Goal: Task Accomplishment & Management: Complete application form

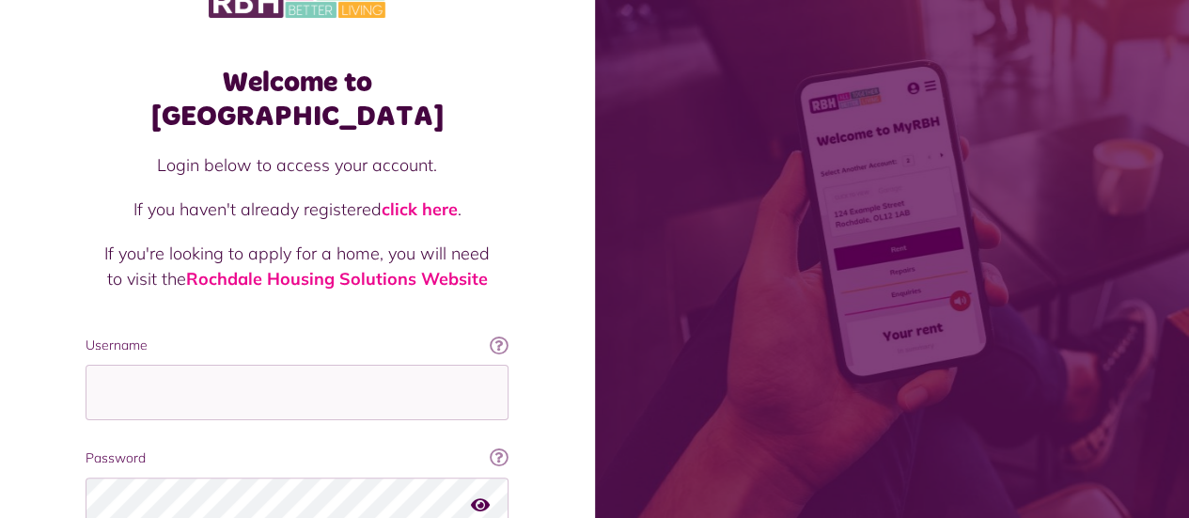
scroll to position [175, 0]
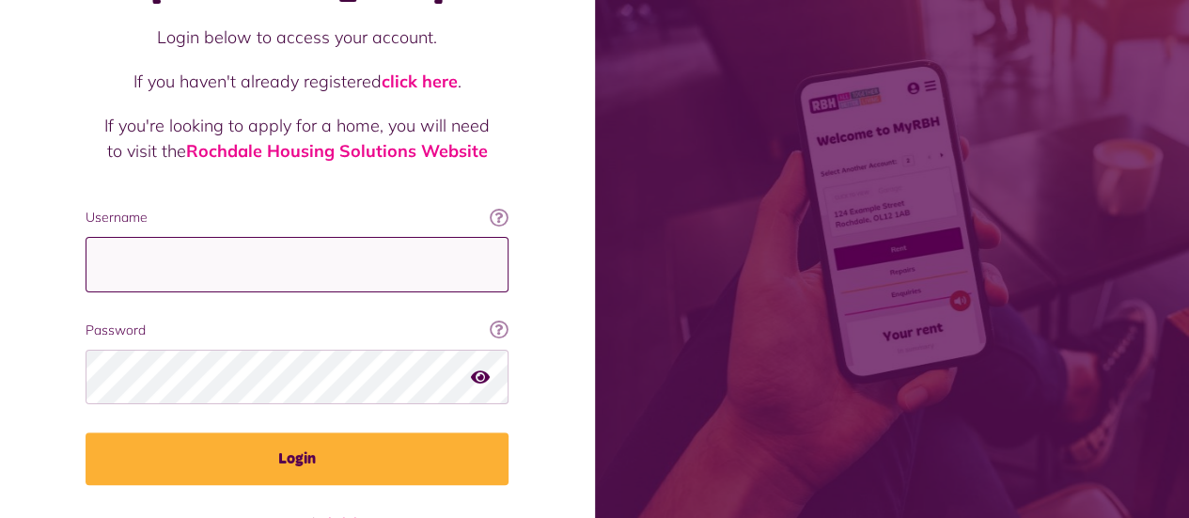
type input "**********"
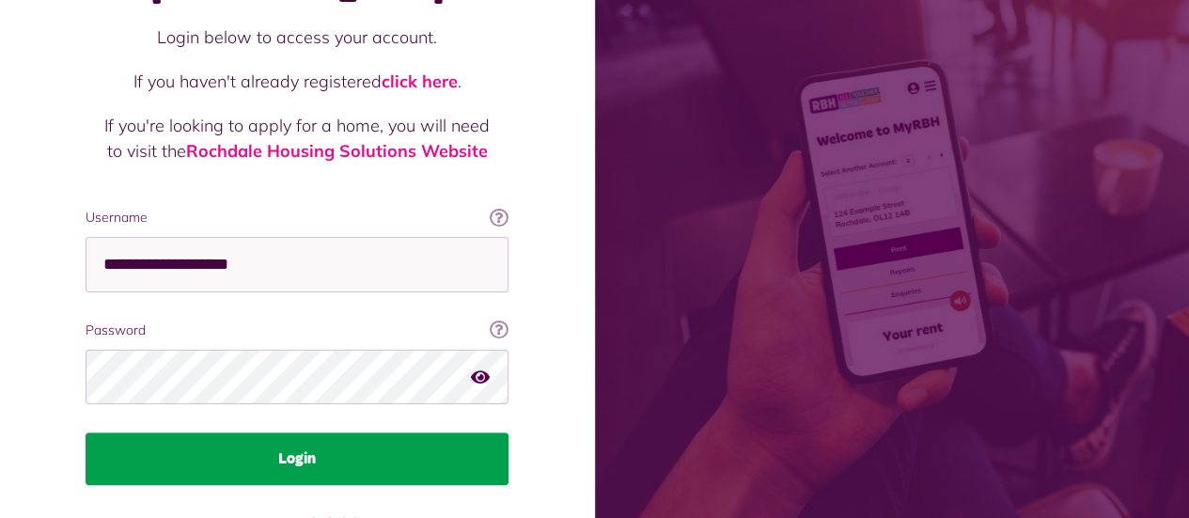
click at [124, 433] on button "Login" at bounding box center [297, 459] width 423 height 53
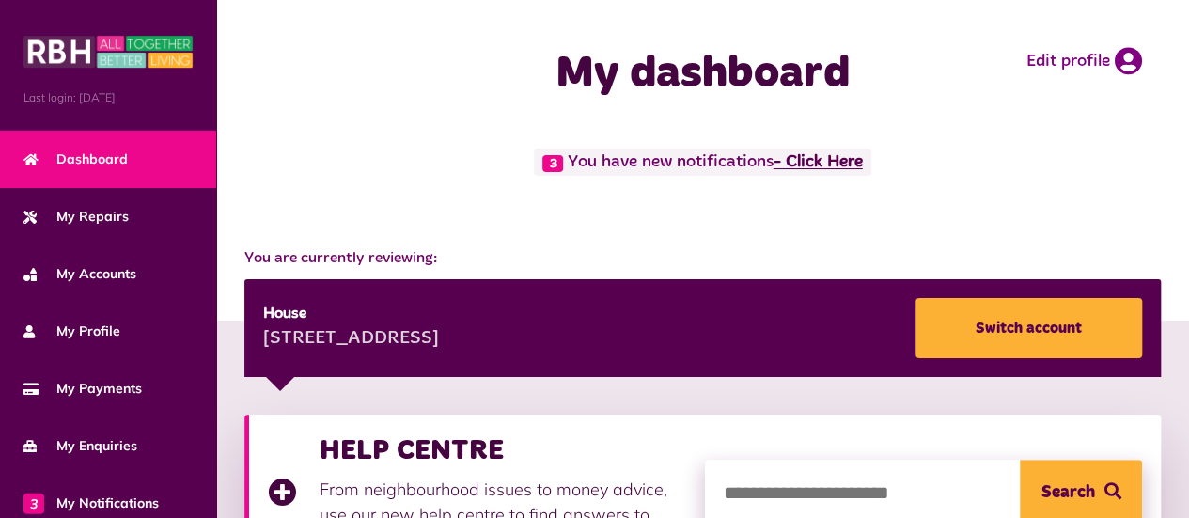
click at [847, 163] on link "- Click Here" at bounding box center [818, 162] width 89 height 17
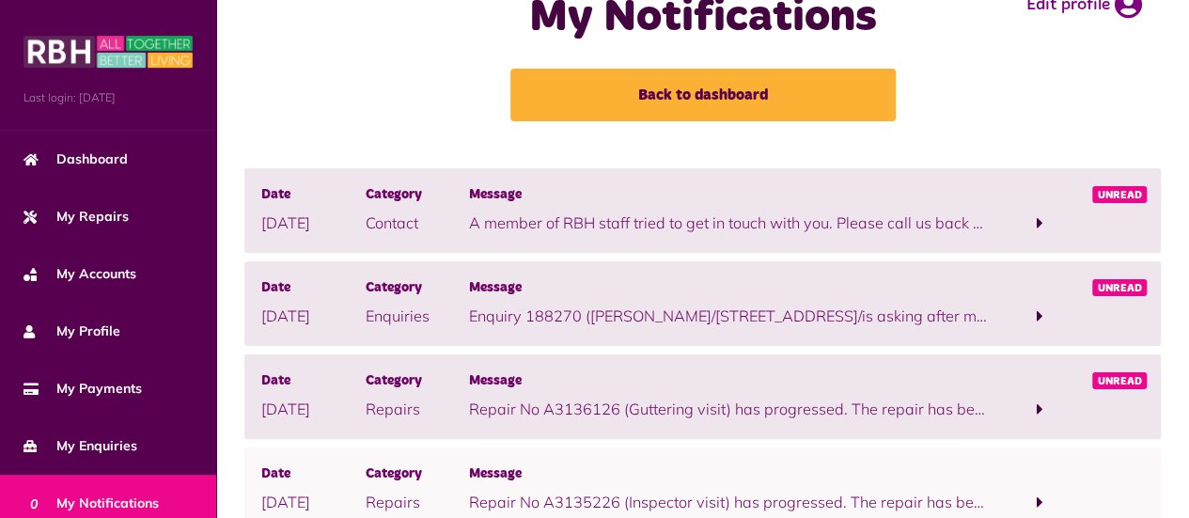
scroll to position [83, 0]
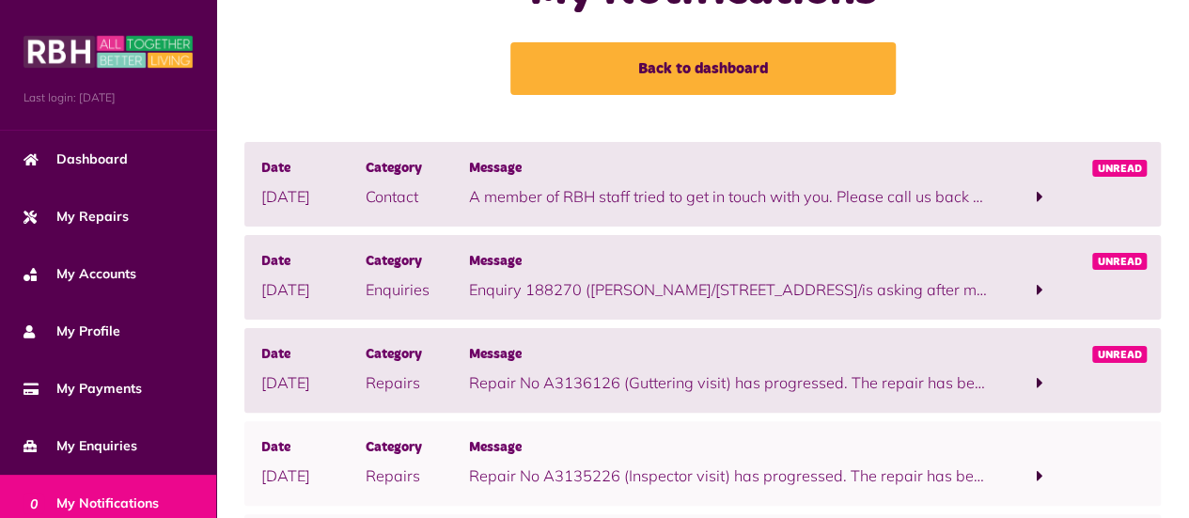
click at [1138, 171] on span "Unread" at bounding box center [1120, 168] width 55 height 17
click at [960, 209] on div "Date 18/09/2025 Category Contact Message A member of RBH staff tried to get in …" at bounding box center [702, 184] width 917 height 85
click at [1013, 190] on span at bounding box center [1039, 196] width 103 height 25
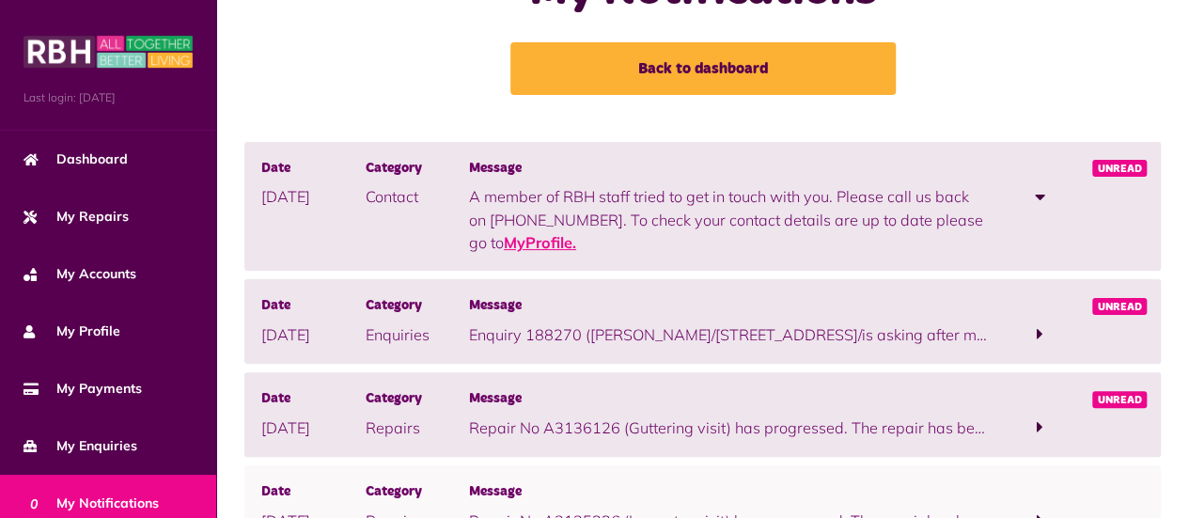
click at [536, 244] on link "MyProfile." at bounding box center [540, 242] width 72 height 19
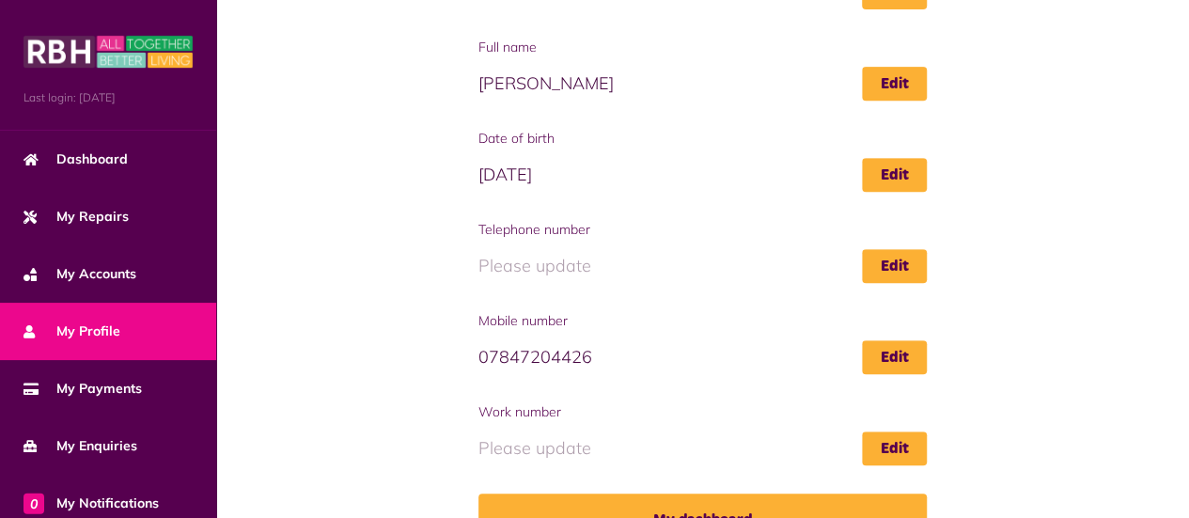
scroll to position [379, 0]
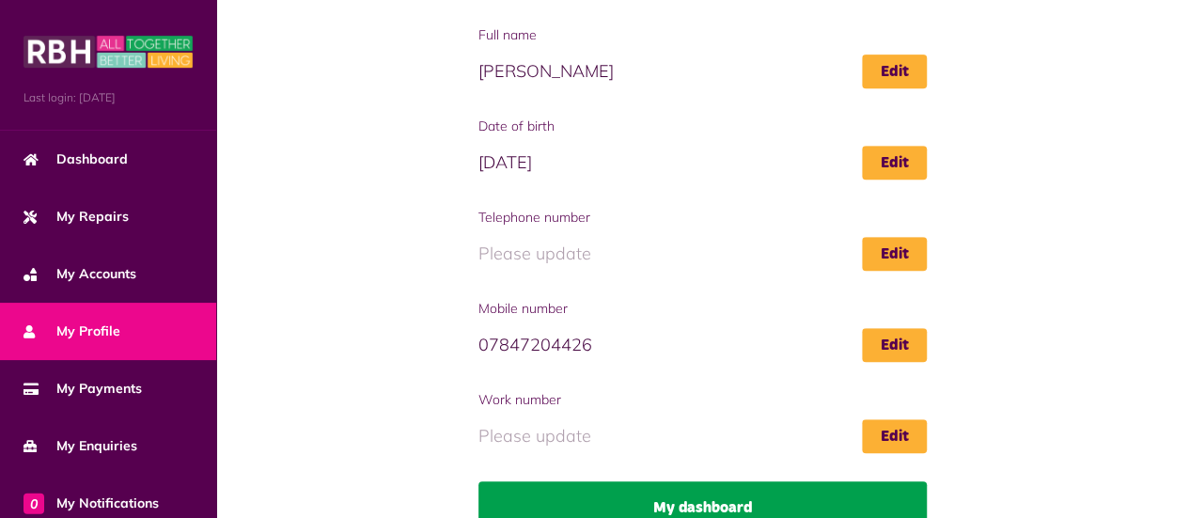
click at [648, 487] on link "My dashboard" at bounding box center [703, 507] width 449 height 53
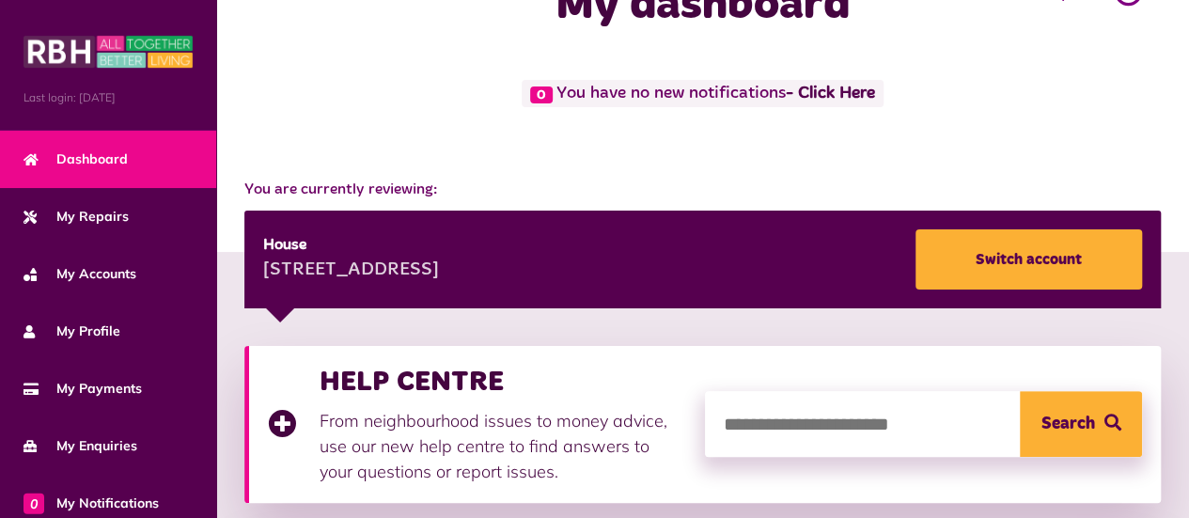
scroll to position [34, 0]
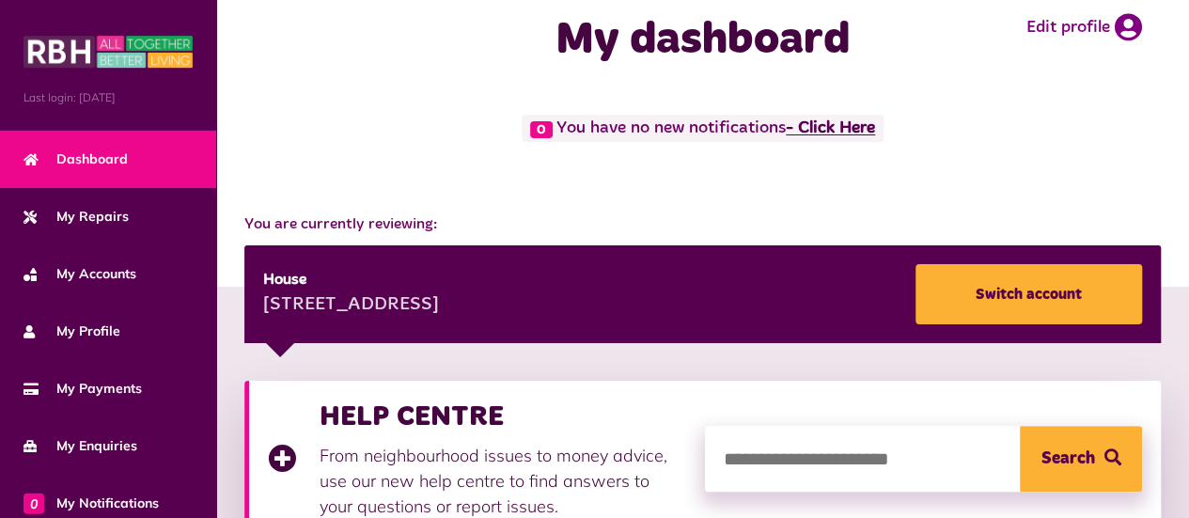
click at [865, 127] on link "- Click Here" at bounding box center [830, 128] width 89 height 17
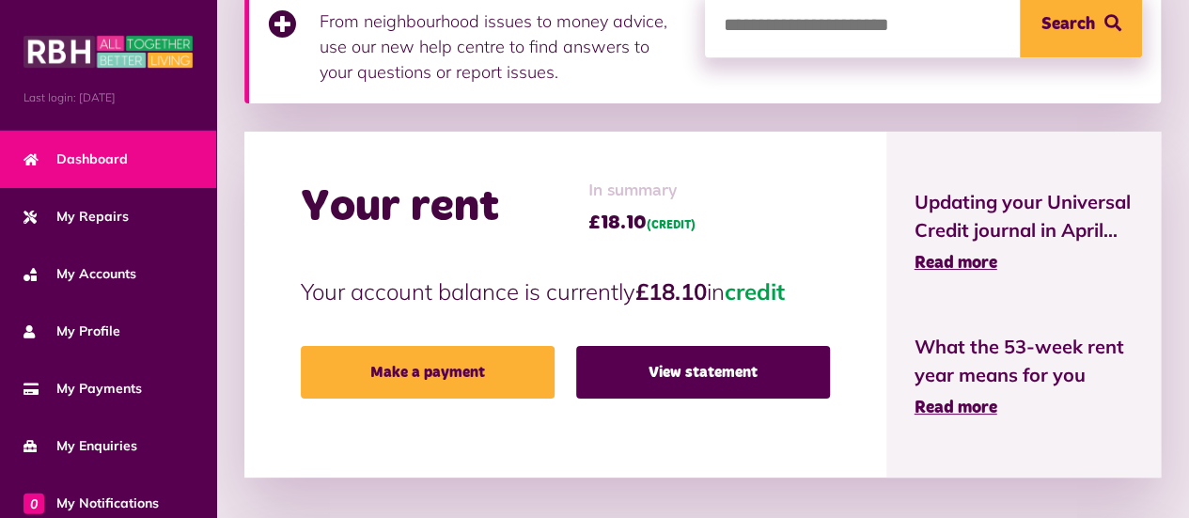
scroll to position [470, 0]
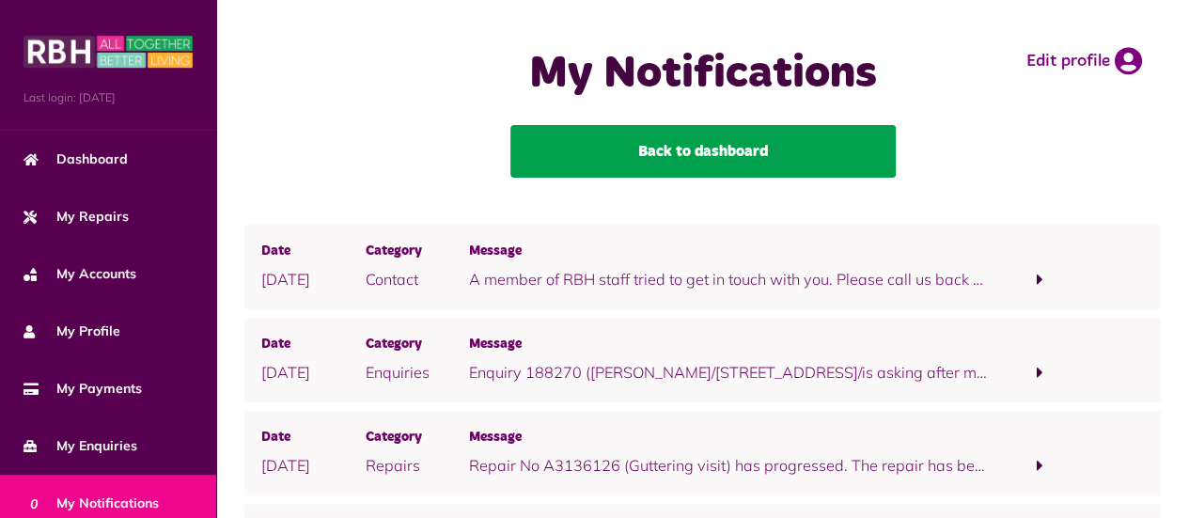
click at [681, 144] on link "Back to dashboard" at bounding box center [704, 151] width 386 height 53
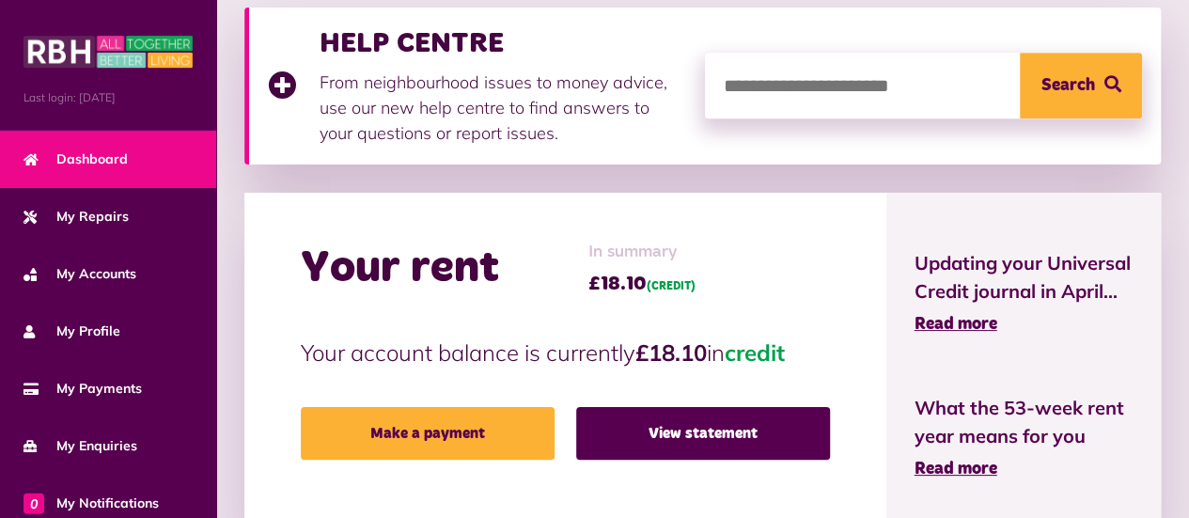
scroll to position [421, 0]
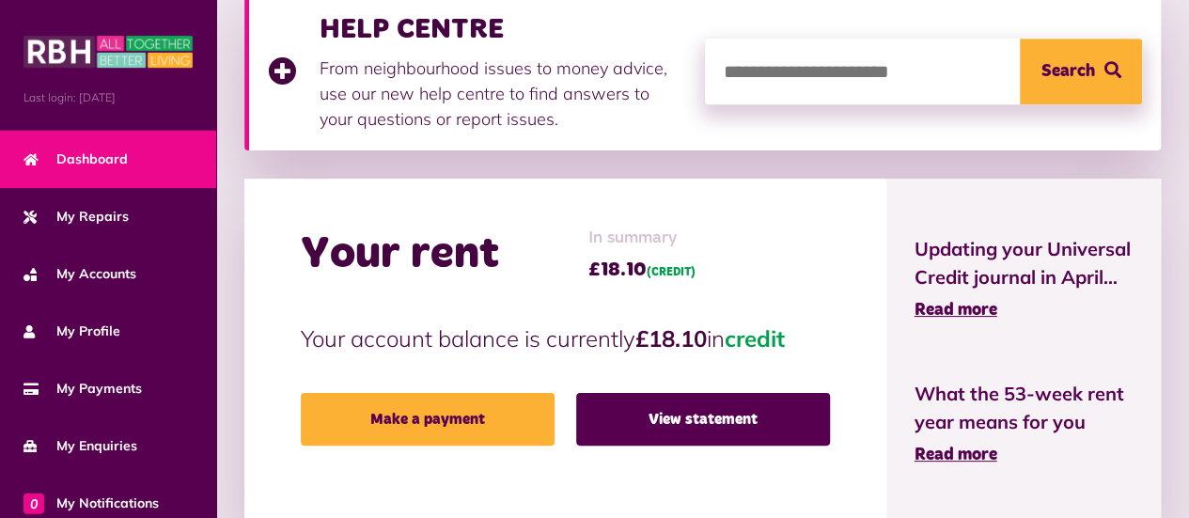
click at [805, 208] on div "Your rent In summary £18.10 (CREDIT) Your account balance is currently £18.10 i…" at bounding box center [565, 352] width 642 height 346
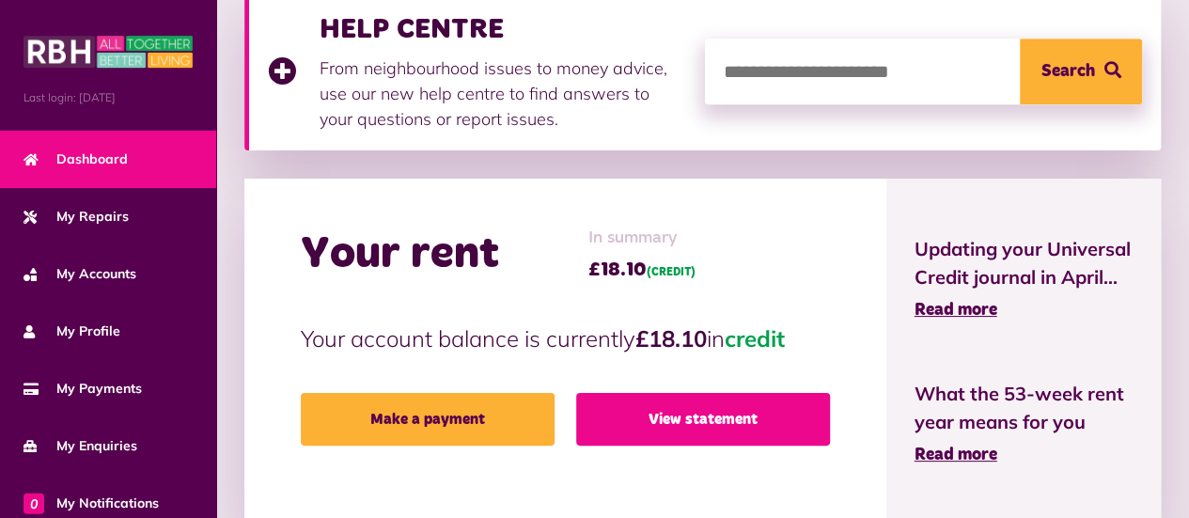
click at [724, 417] on link "View statement" at bounding box center [703, 419] width 254 height 53
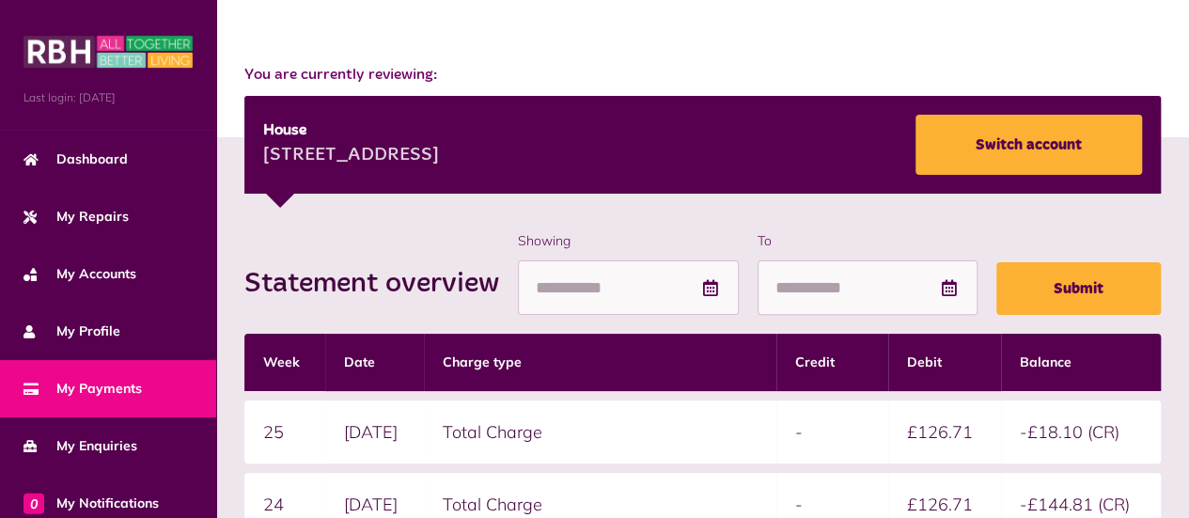
scroll to position [177, 0]
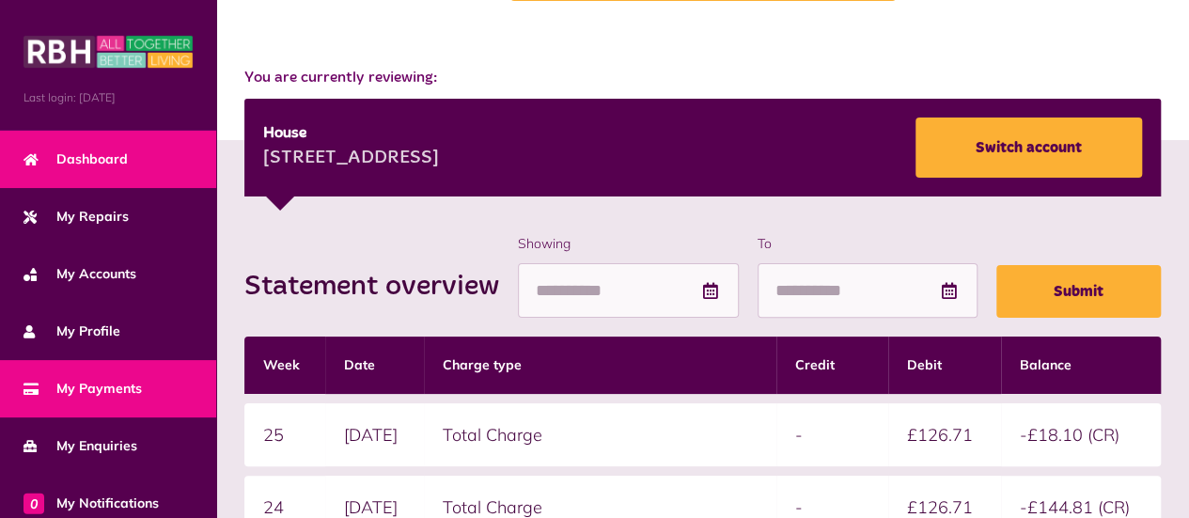
click at [103, 150] on span "Dashboard" at bounding box center [76, 160] width 104 height 20
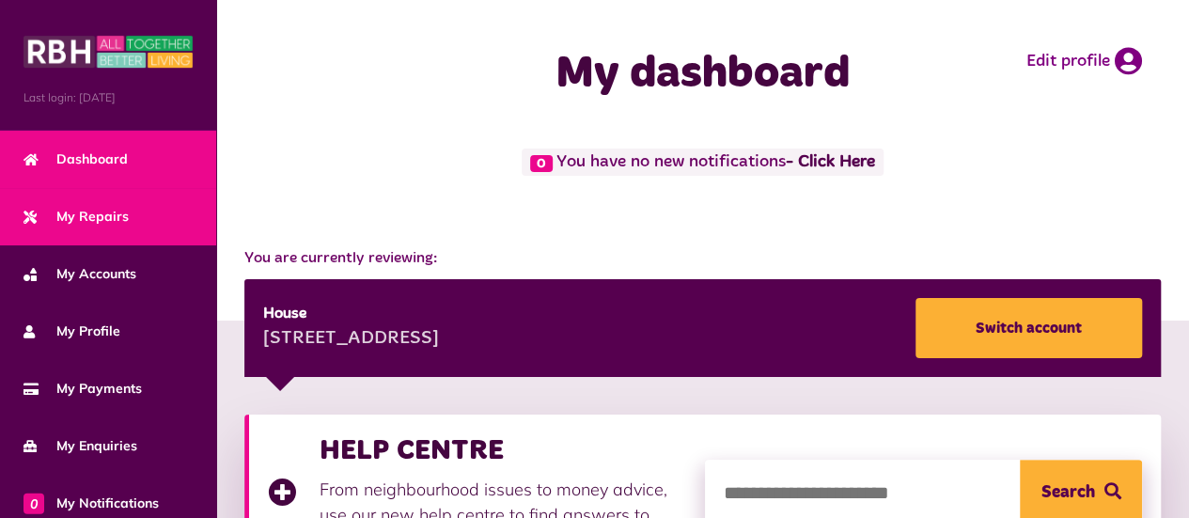
click at [100, 207] on span "My Repairs" at bounding box center [76, 217] width 105 height 20
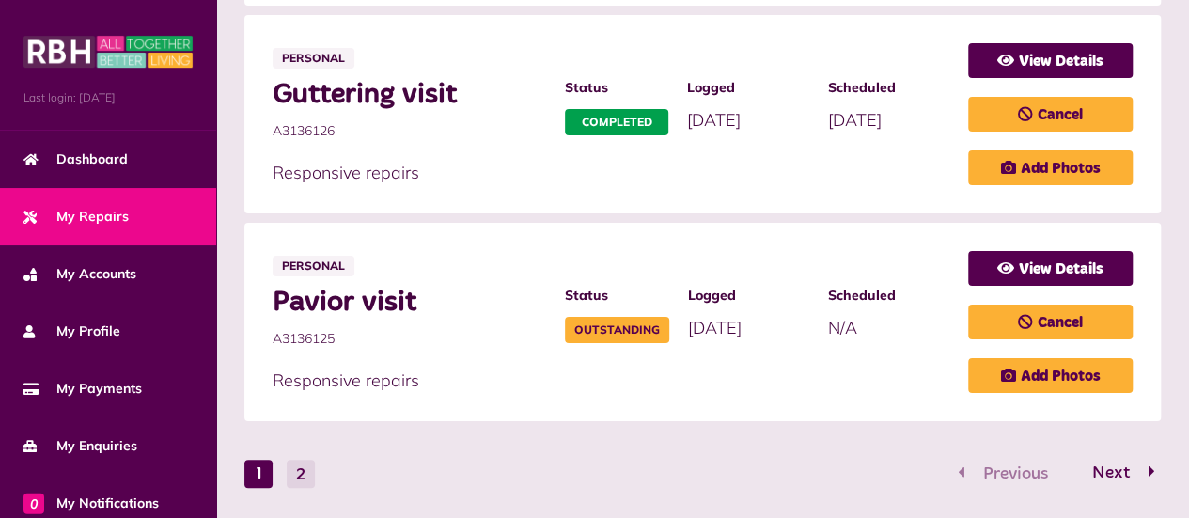
scroll to position [1418, 0]
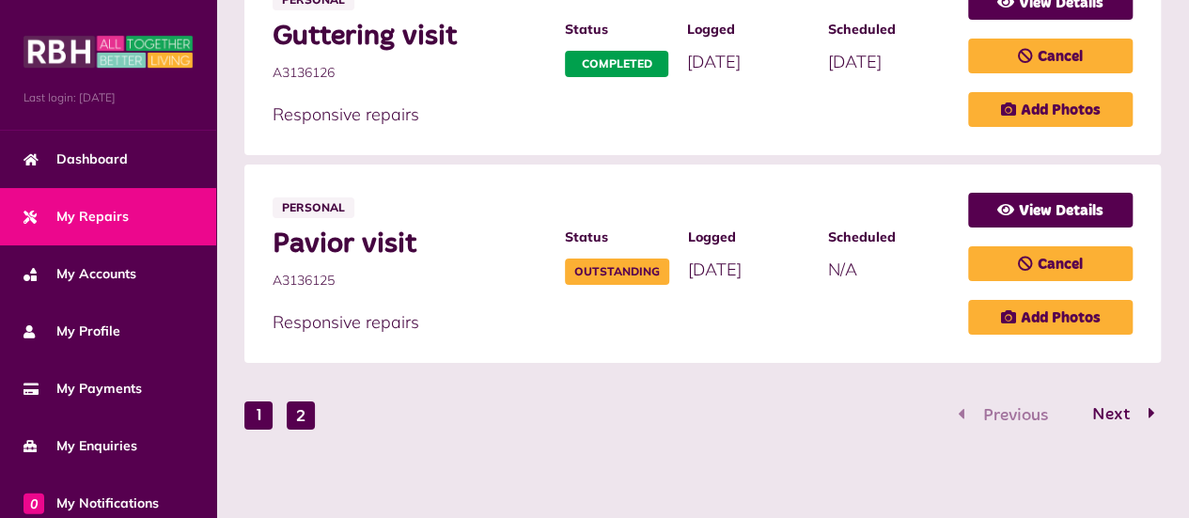
click at [293, 413] on button "2" at bounding box center [301, 416] width 28 height 28
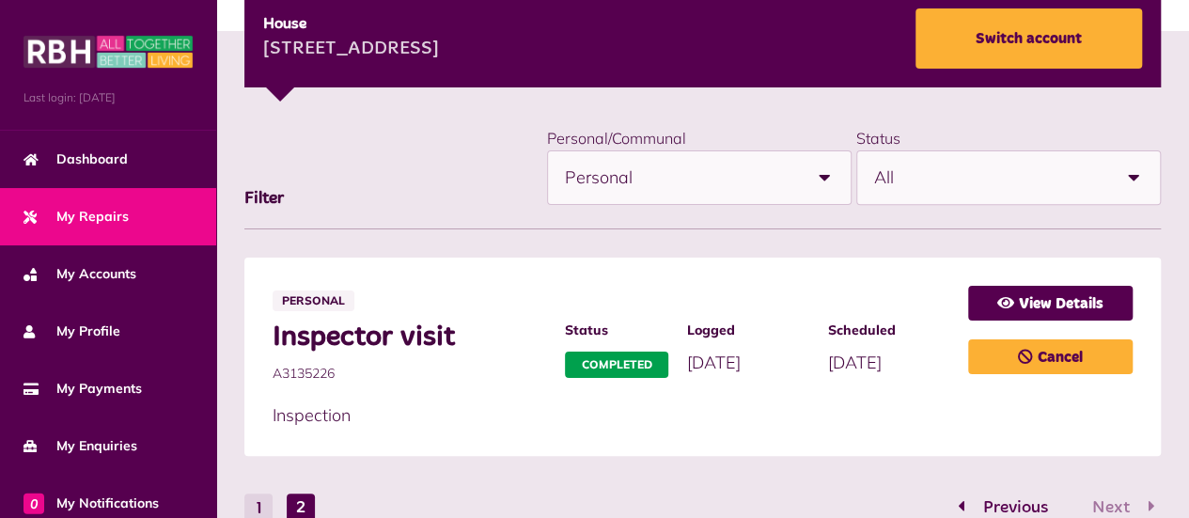
scroll to position [382, 0]
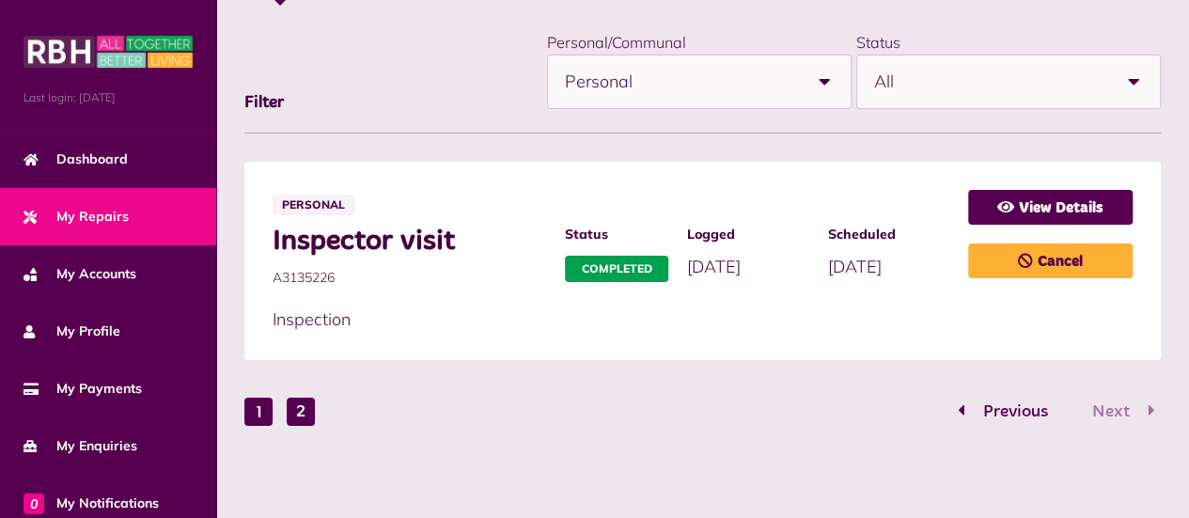
click at [254, 418] on button "1" at bounding box center [258, 412] width 28 height 28
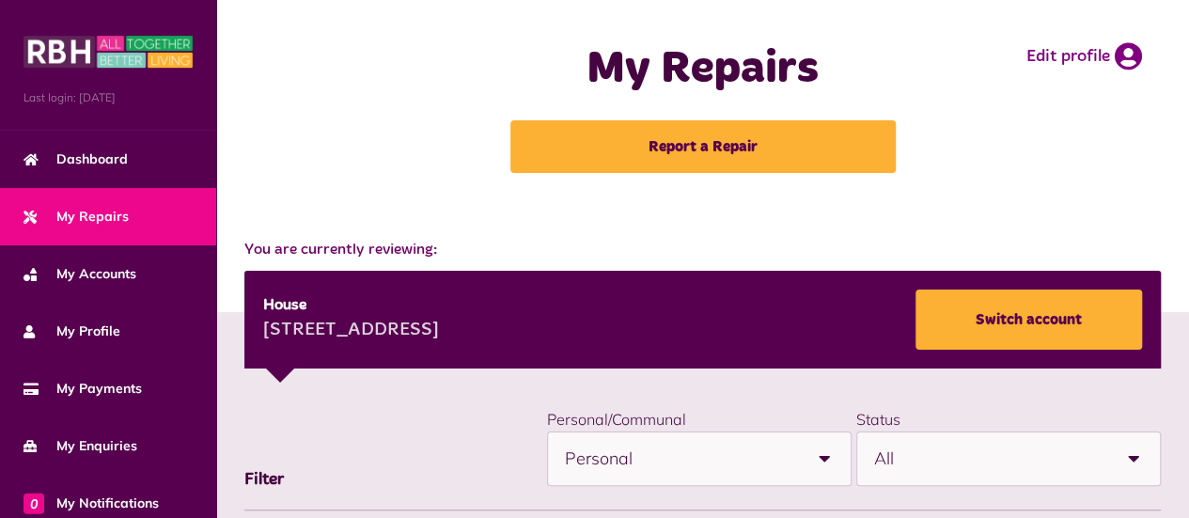
scroll to position [0, 0]
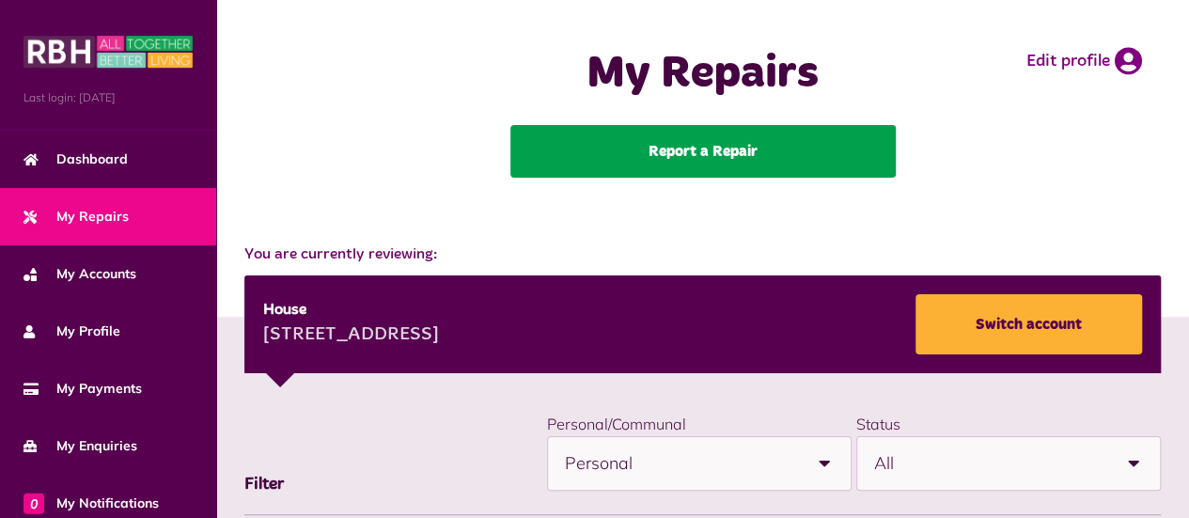
click at [734, 151] on link "Report a Repair" at bounding box center [704, 151] width 386 height 53
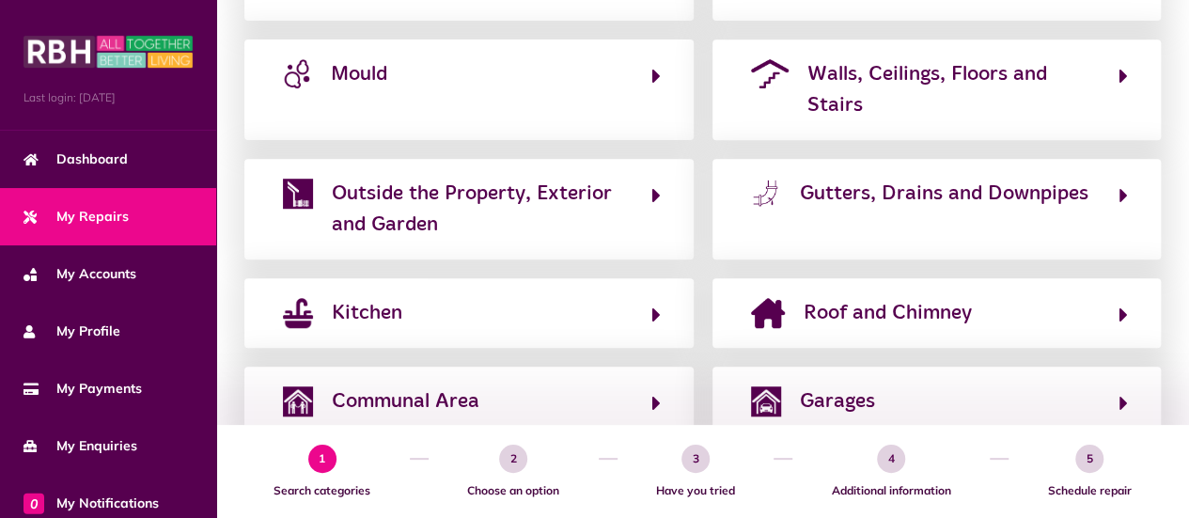
scroll to position [574, 0]
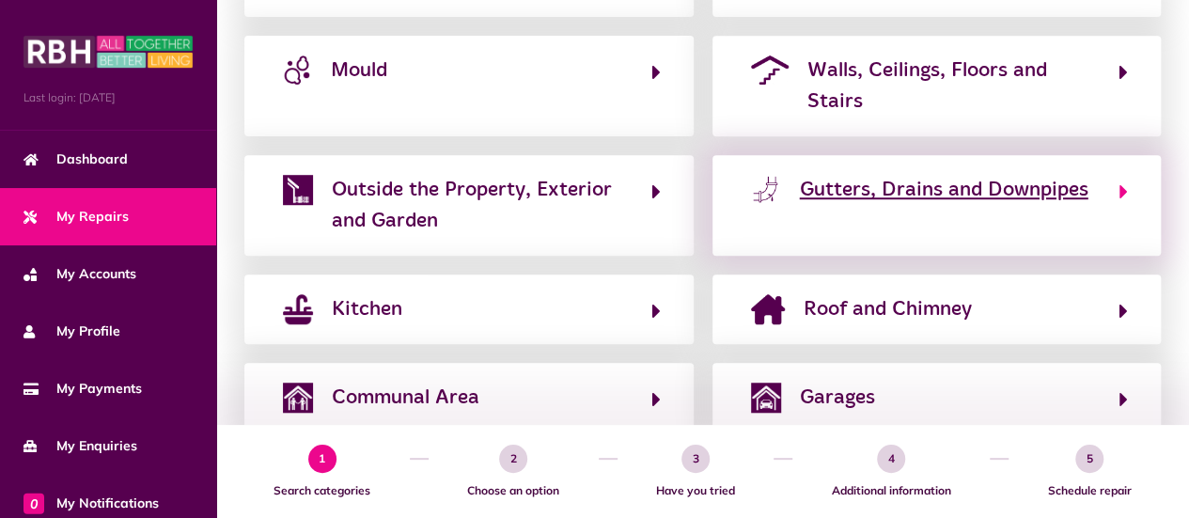
click at [789, 194] on button "Gutters, Drains and Downpipes" at bounding box center [938, 205] width 384 height 63
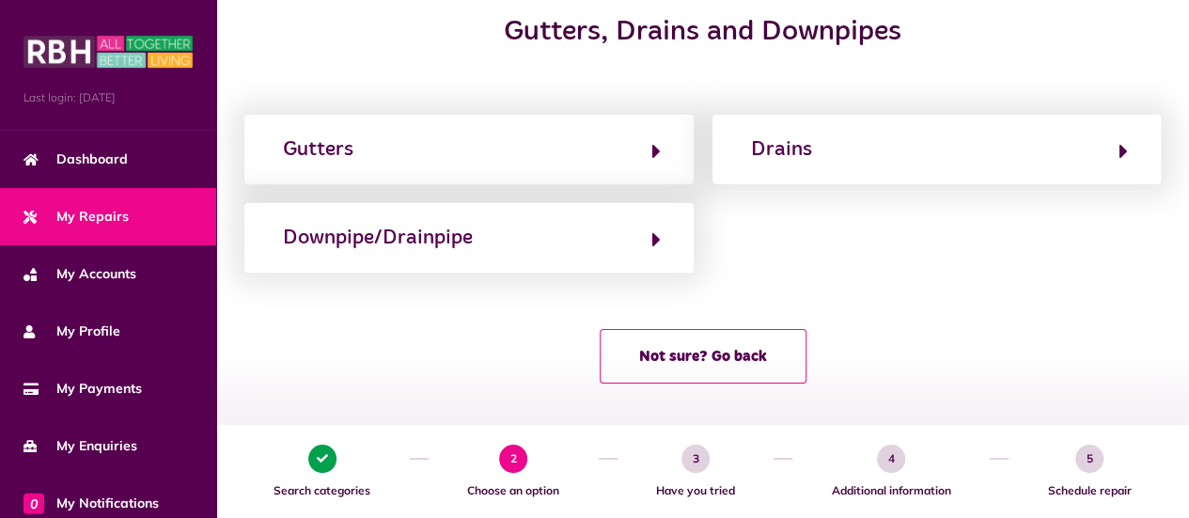
scroll to position [244, 0]
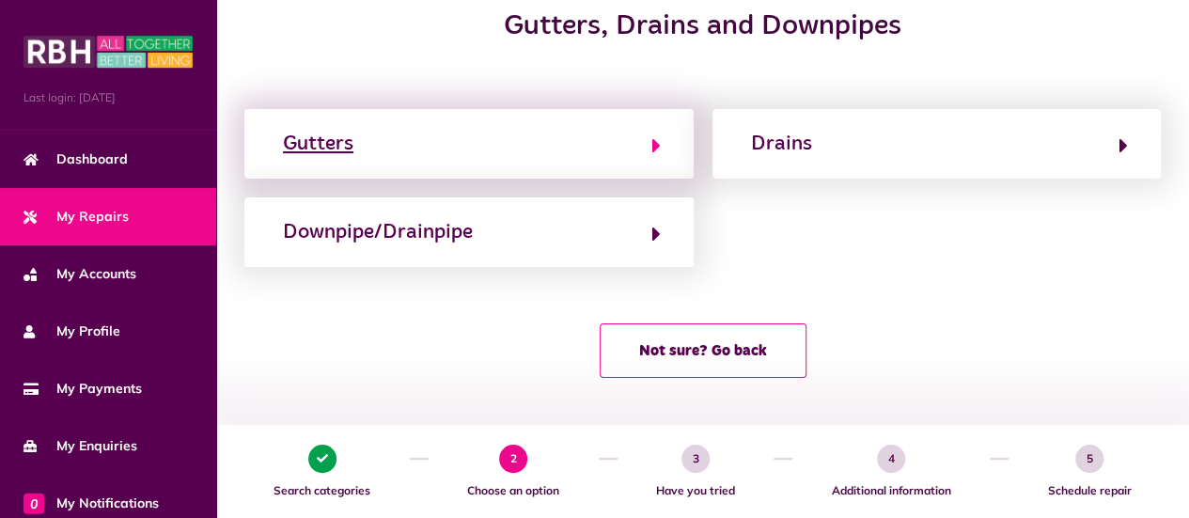
click at [301, 145] on div "Gutters" at bounding box center [318, 144] width 71 height 30
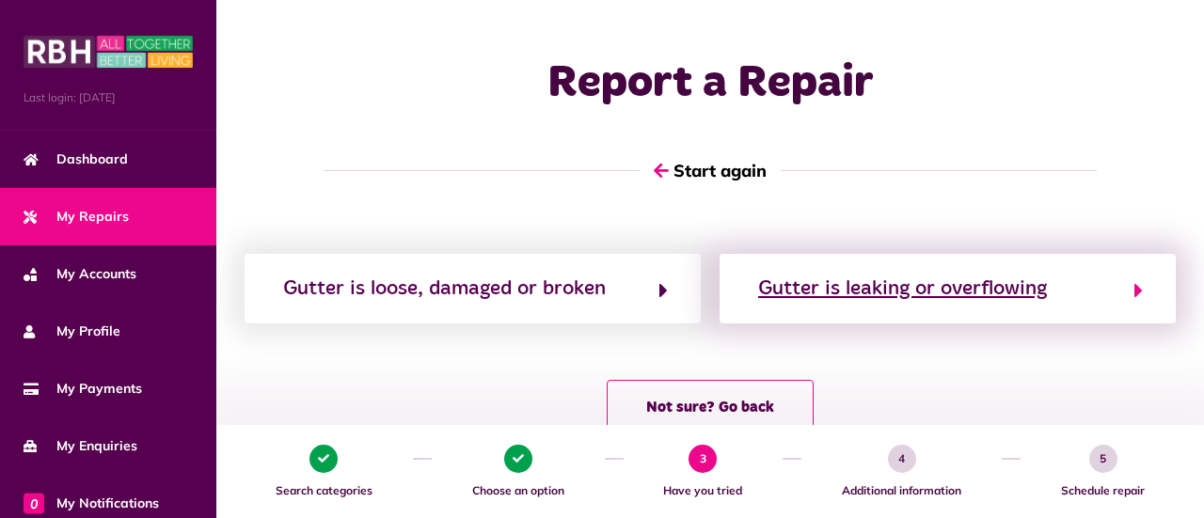
click at [833, 304] on button "Gutter is leaking or overflowing" at bounding box center [947, 289] width 390 height 32
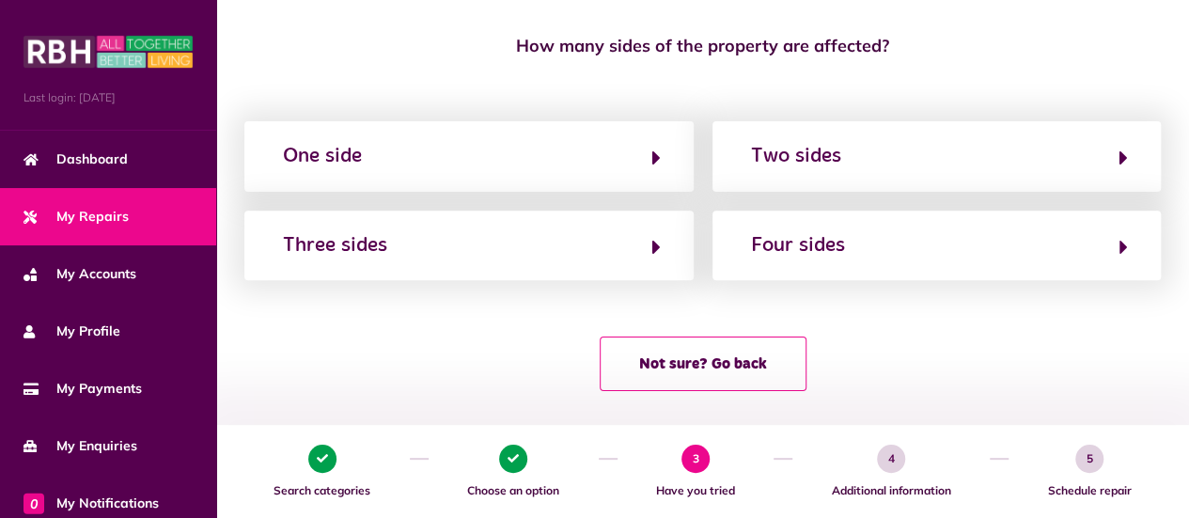
scroll to position [250, 0]
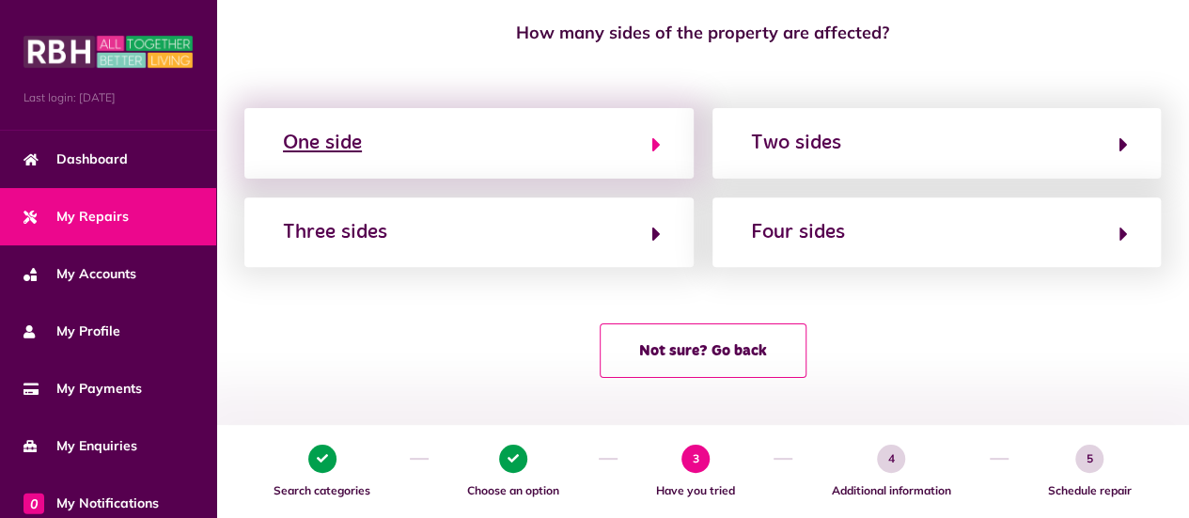
click at [333, 153] on div "One side" at bounding box center [322, 143] width 79 height 30
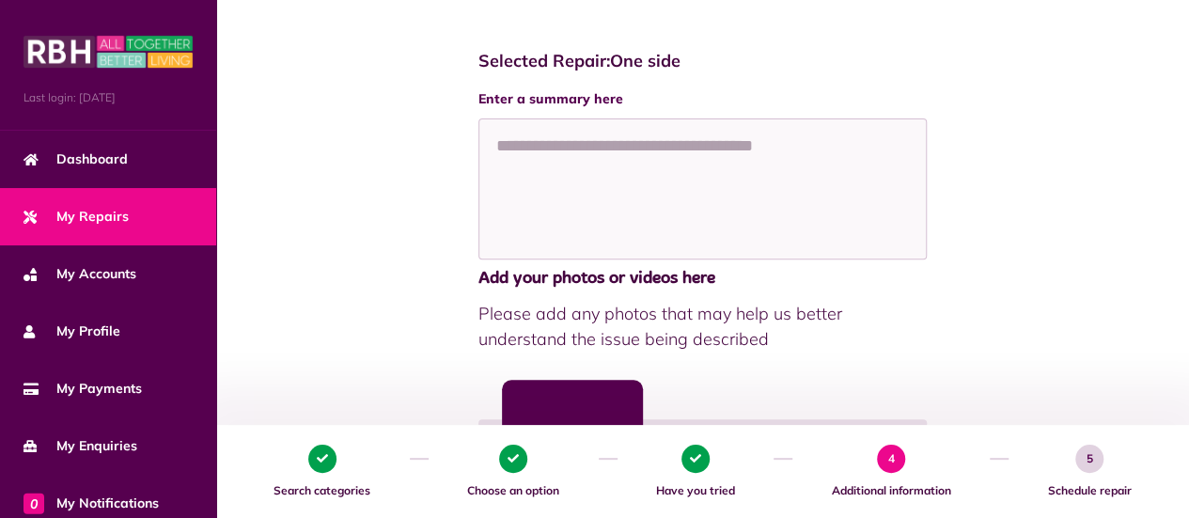
scroll to position [320, 0]
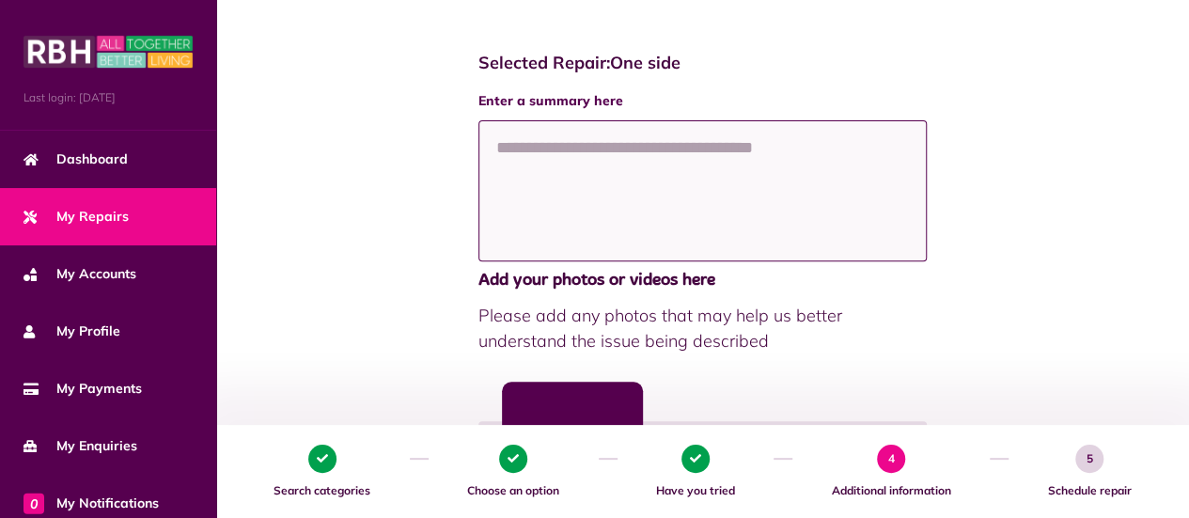
paste textarea "**********"
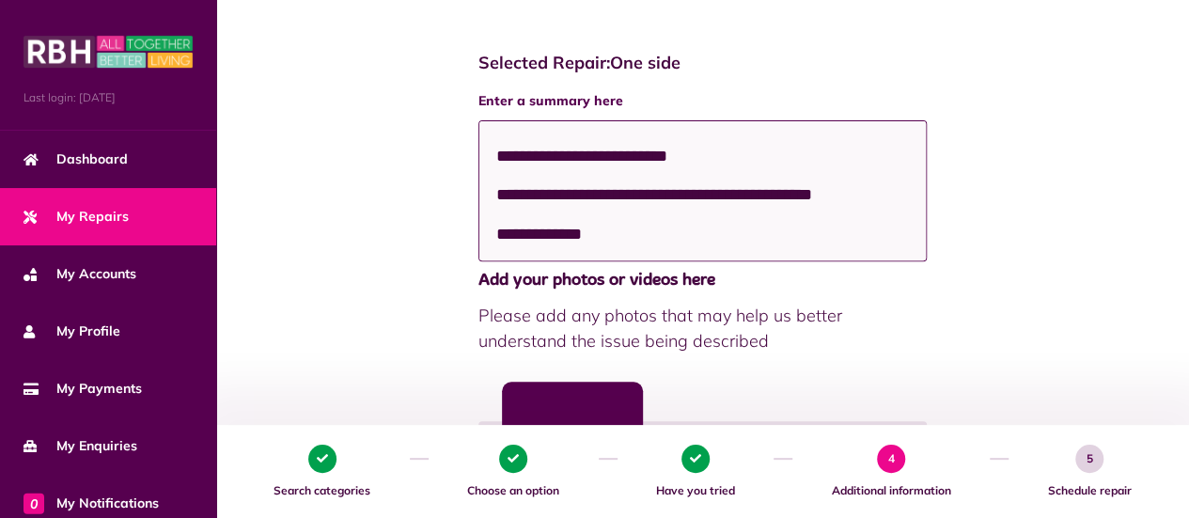
scroll to position [283, 0]
click at [504, 242] on textarea "**********" at bounding box center [703, 190] width 449 height 141
click at [606, 226] on textarea "**********" at bounding box center [703, 190] width 449 height 141
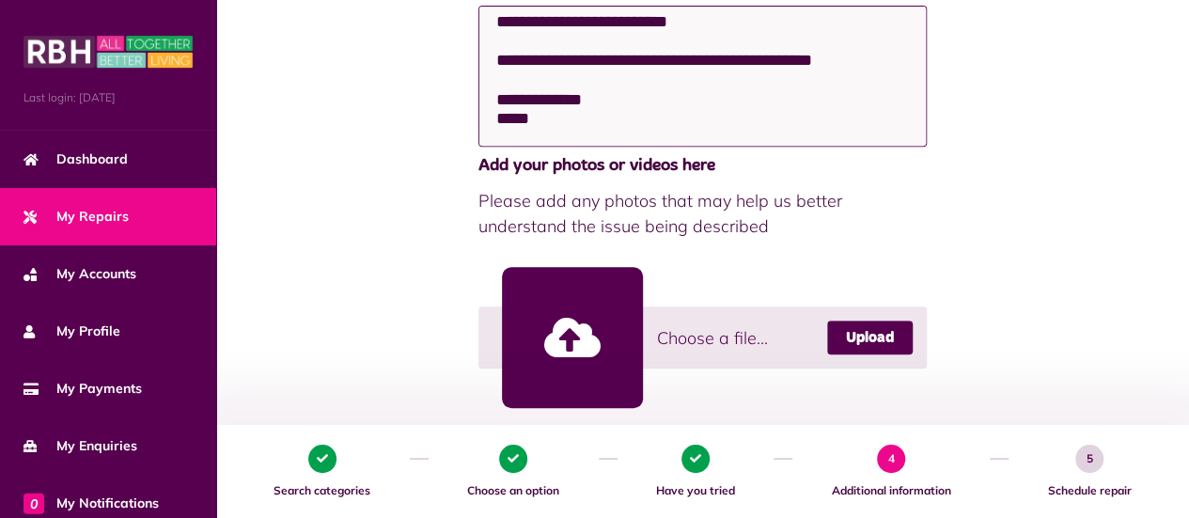
scroll to position [307, 0]
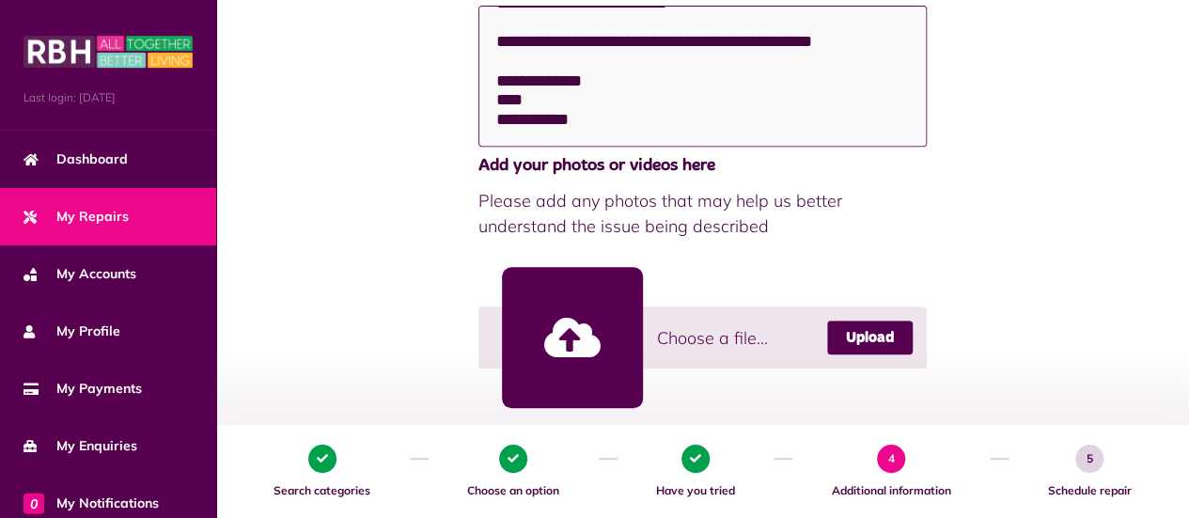
type textarea "**********"
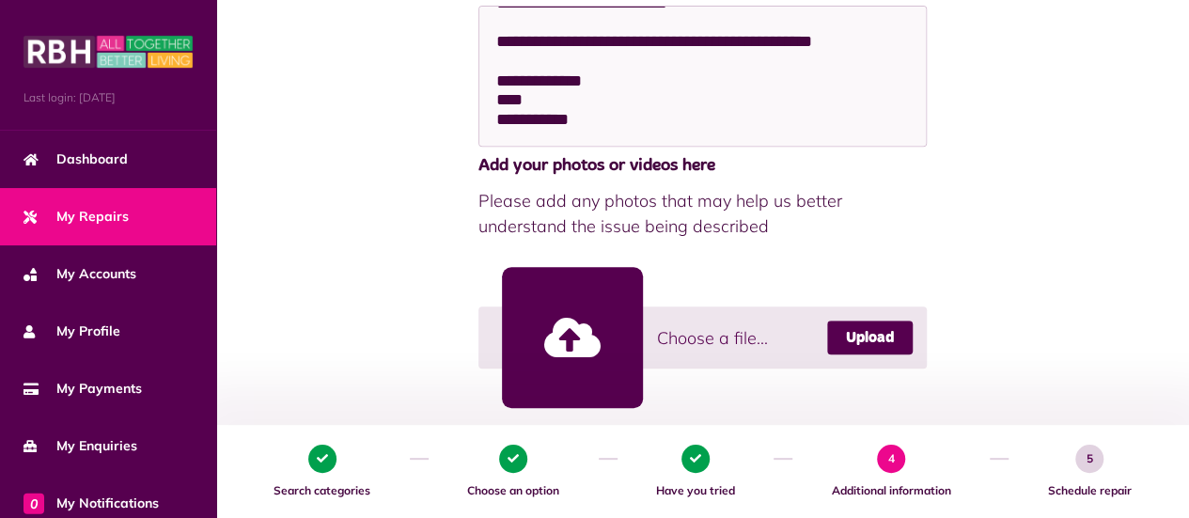
click at [577, 343] on link at bounding box center [572, 337] width 141 height 141
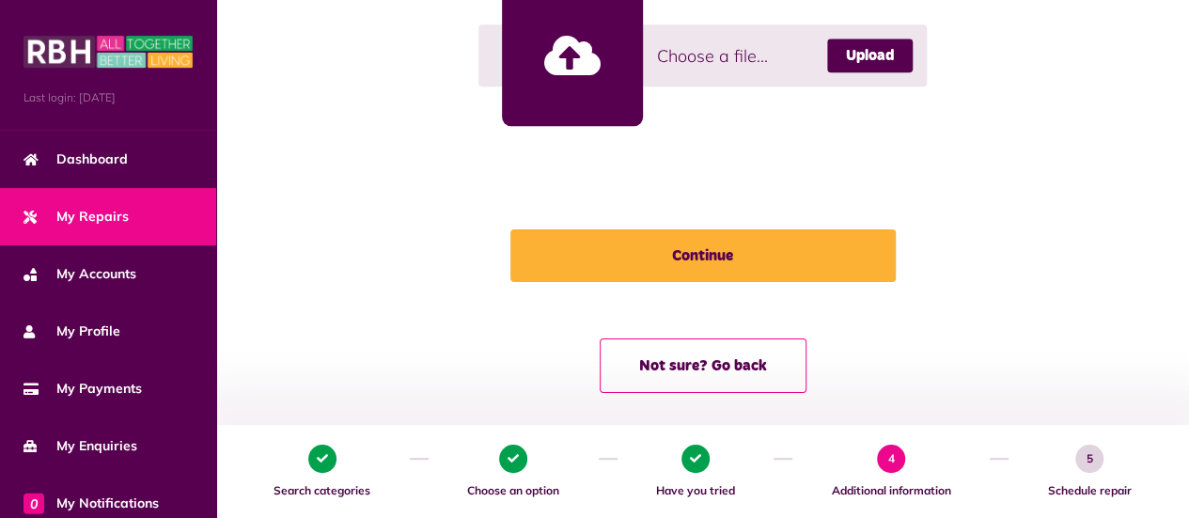
scroll to position [1008, 0]
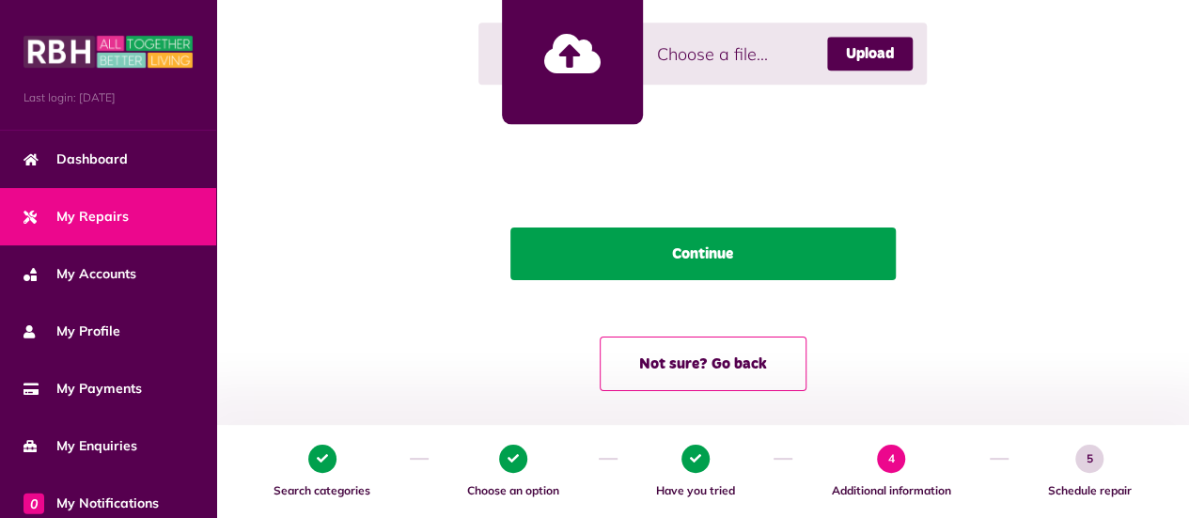
click at [810, 256] on button "Continue" at bounding box center [704, 254] width 386 height 53
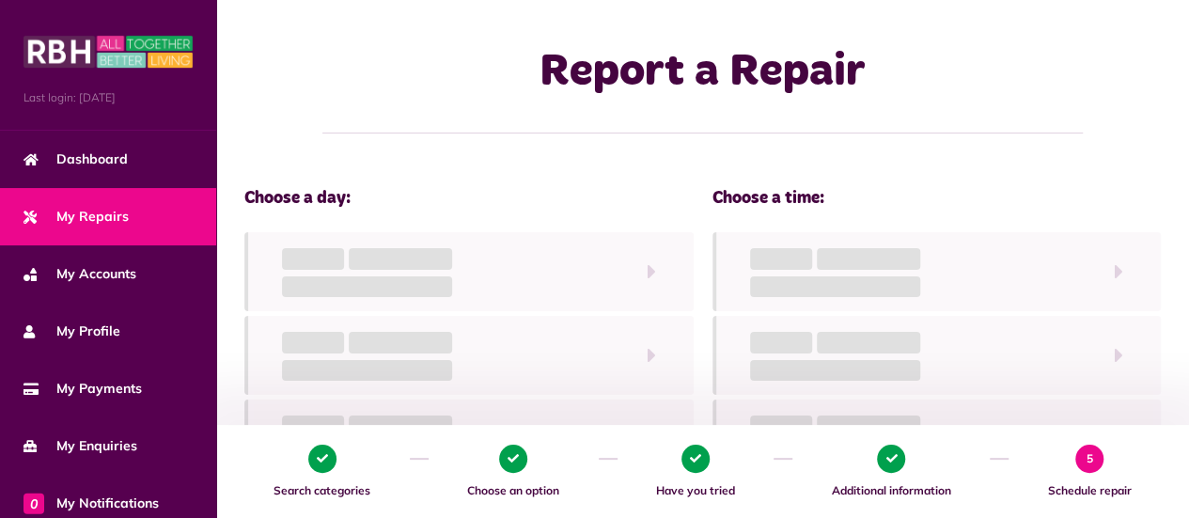
scroll to position [0, 0]
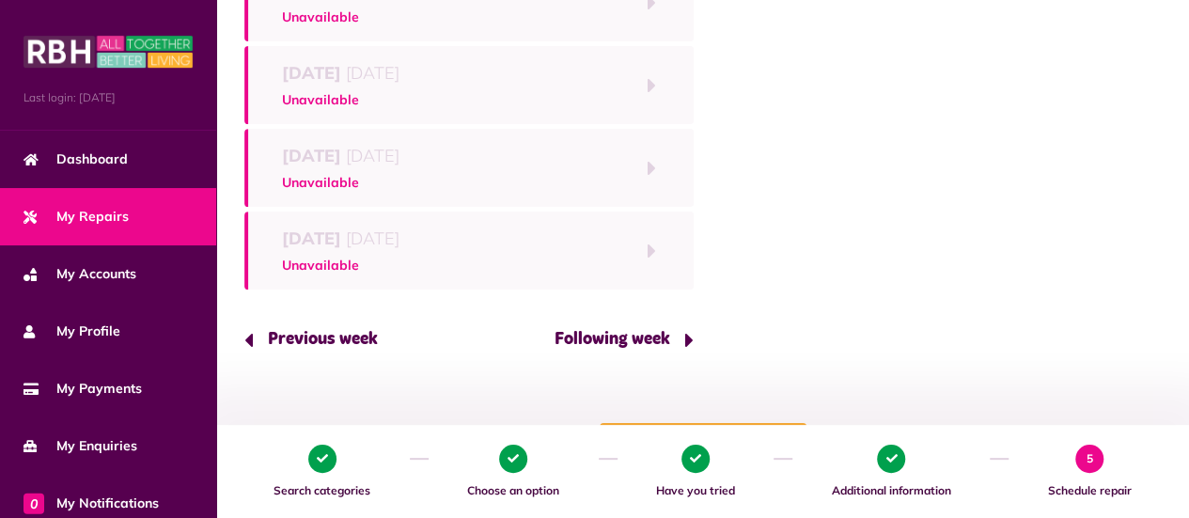
click at [656, 344] on button "Following week" at bounding box center [617, 340] width 153 height 54
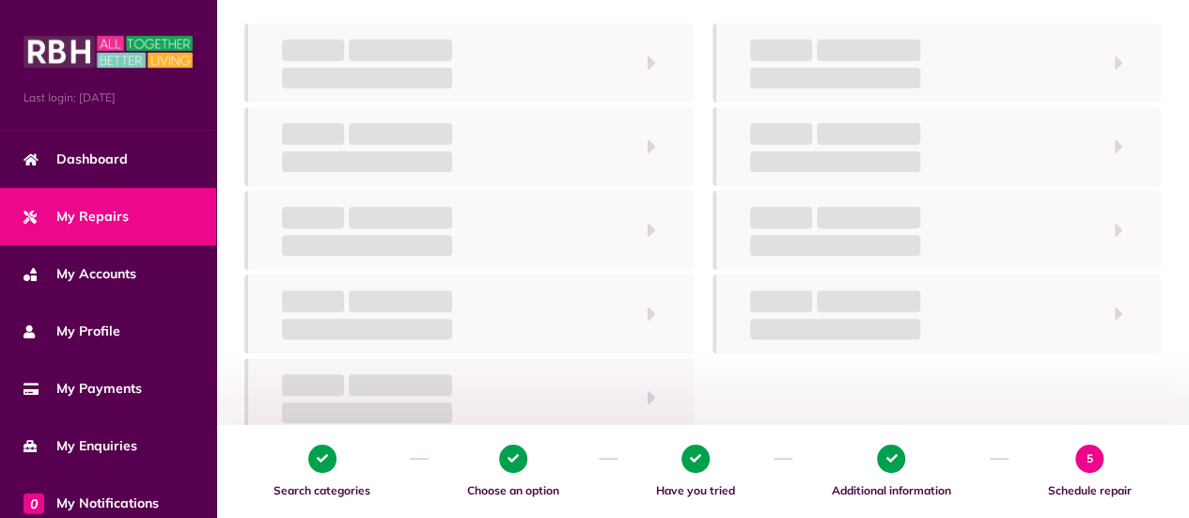
scroll to position [204, 0]
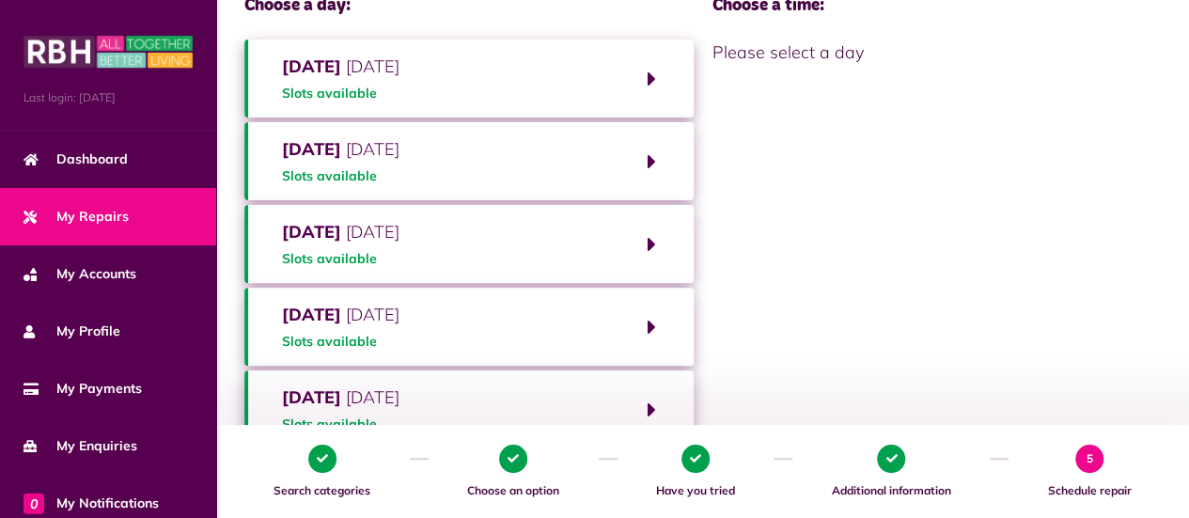
click at [771, 244] on div "Choose a day: Monday 6th October 2025 Slots available Tuesday 7th October 2025 …" at bounding box center [703, 261] width 936 height 530
click at [651, 77] on button "Monday 6th October 2025 Slots available" at bounding box center [468, 78] width 449 height 78
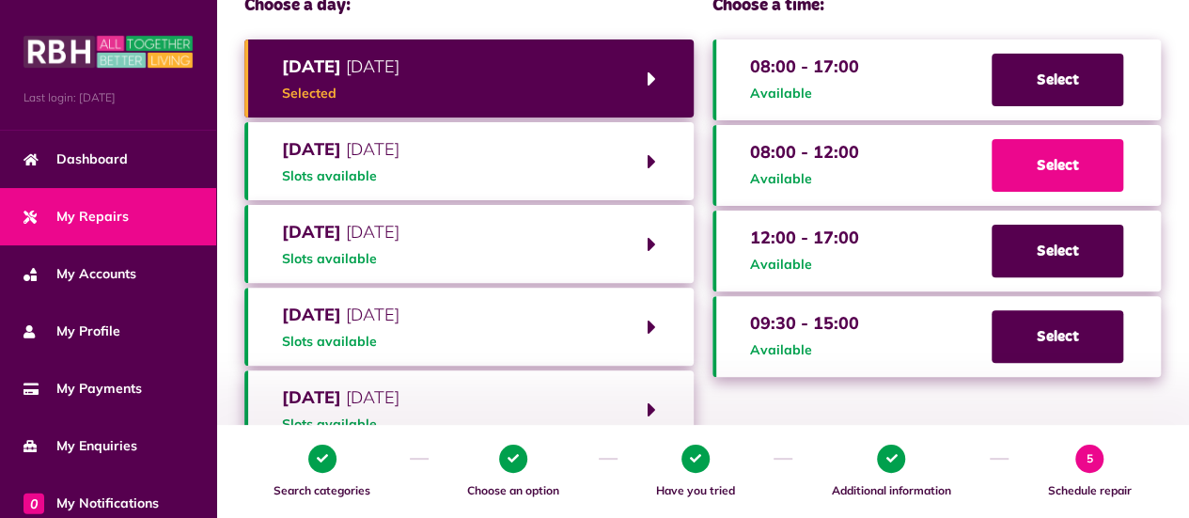
click at [1073, 173] on span "Select" at bounding box center [1058, 165] width 132 height 53
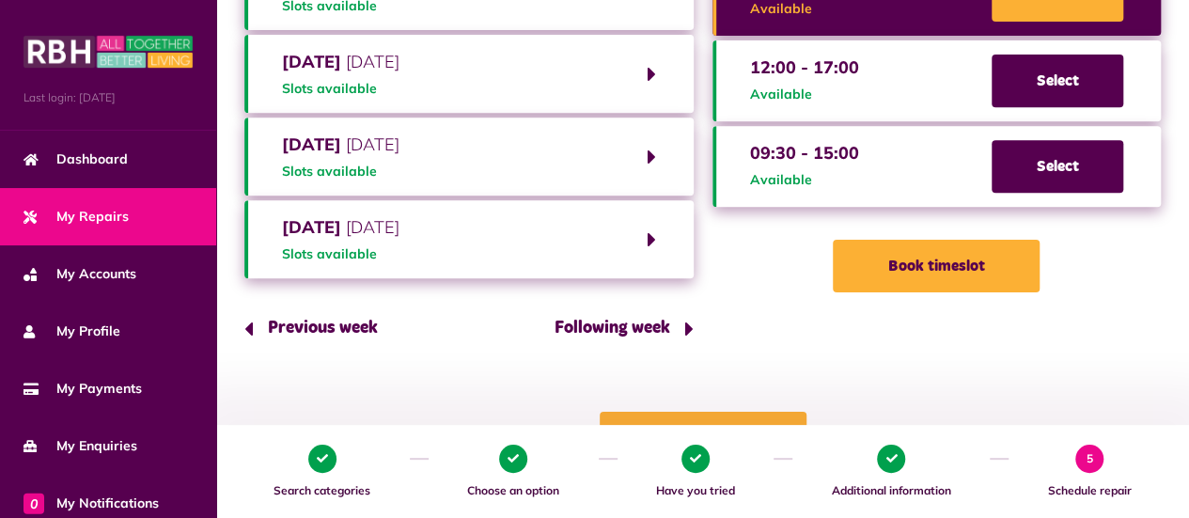
scroll to position [378, 0]
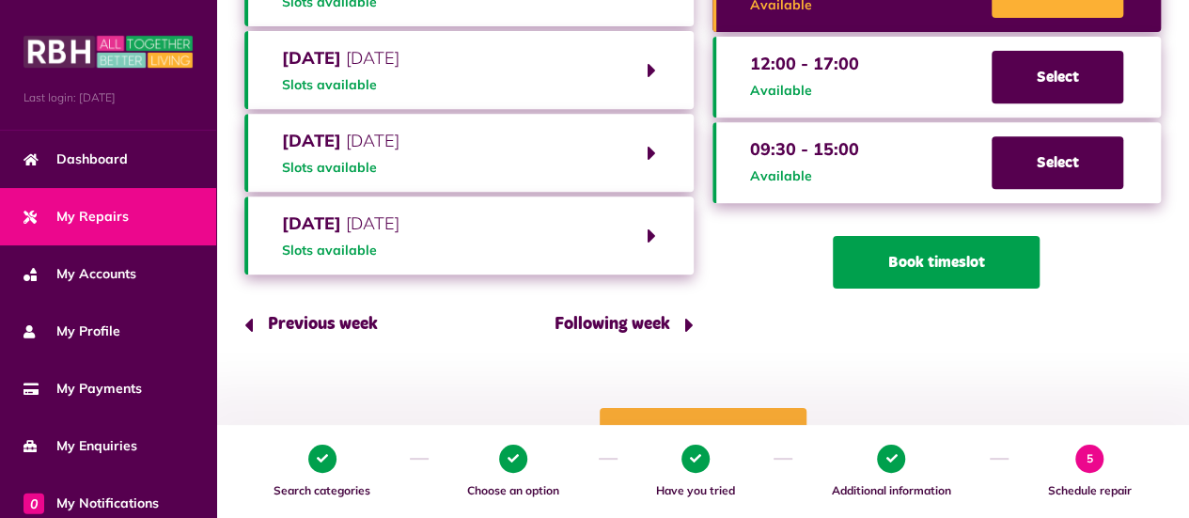
click at [959, 277] on button "Book timeslot" at bounding box center [936, 262] width 207 height 53
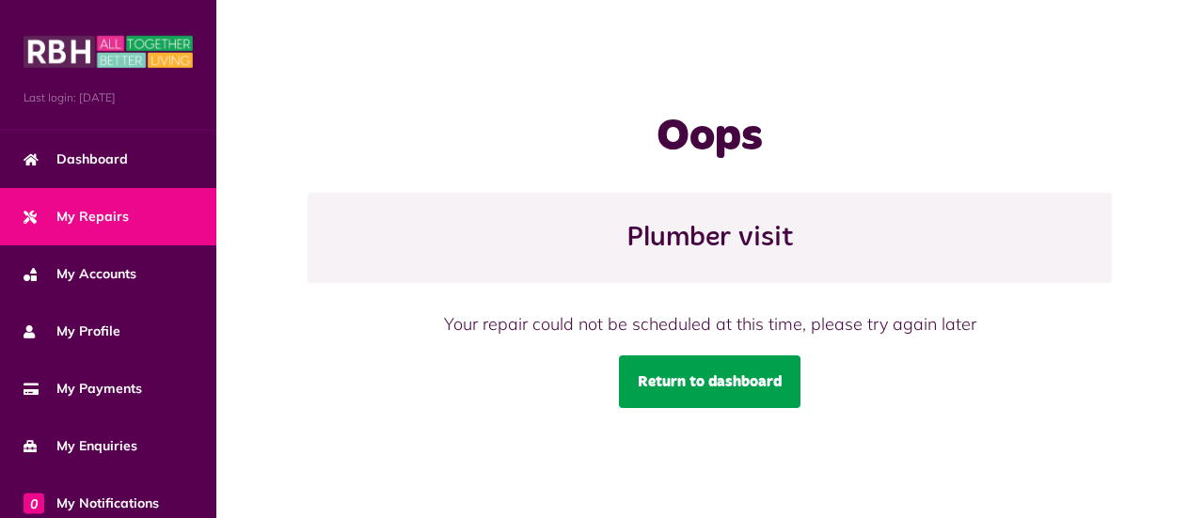
click at [739, 380] on link "Return to dashboard" at bounding box center [709, 381] width 181 height 53
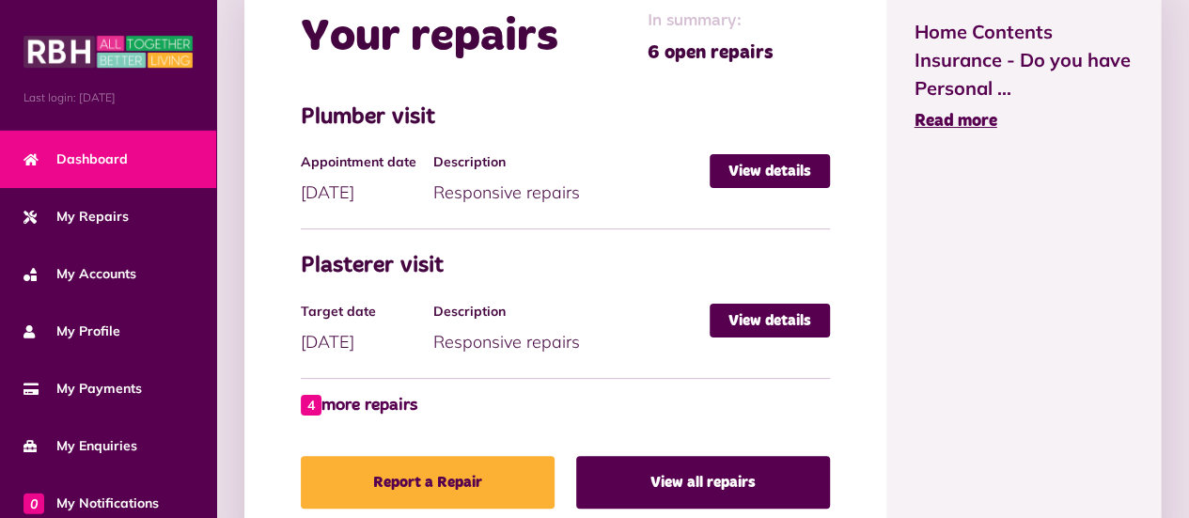
scroll to position [1029, 0]
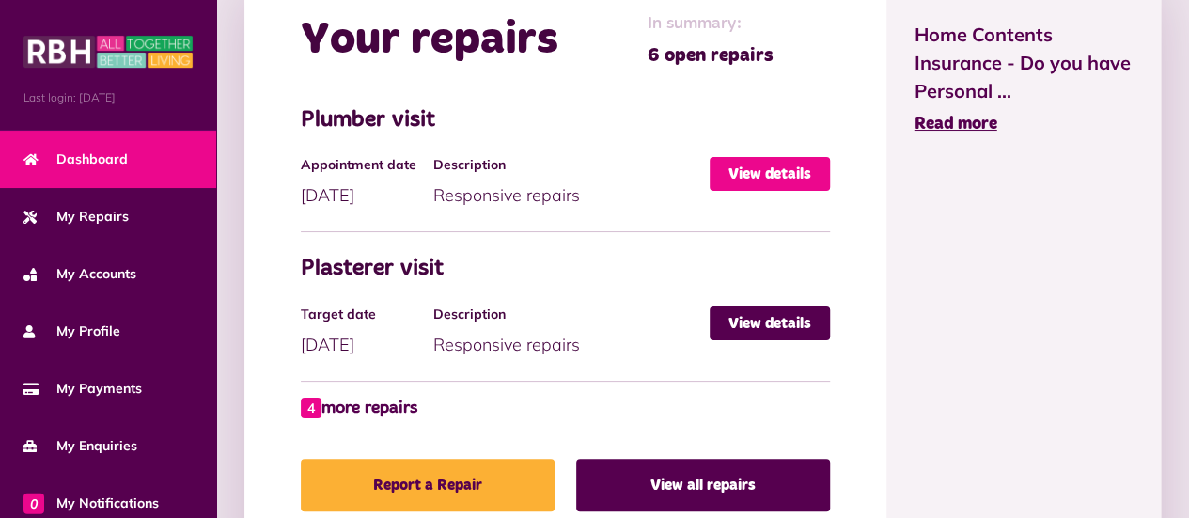
click at [780, 174] on link "View details" at bounding box center [770, 174] width 120 height 34
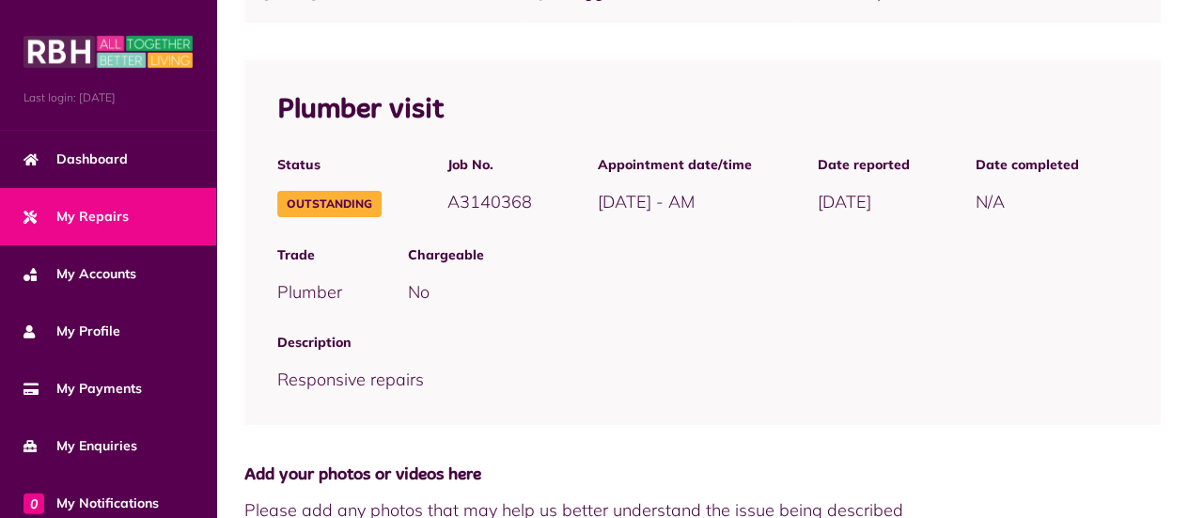
scroll to position [480, 0]
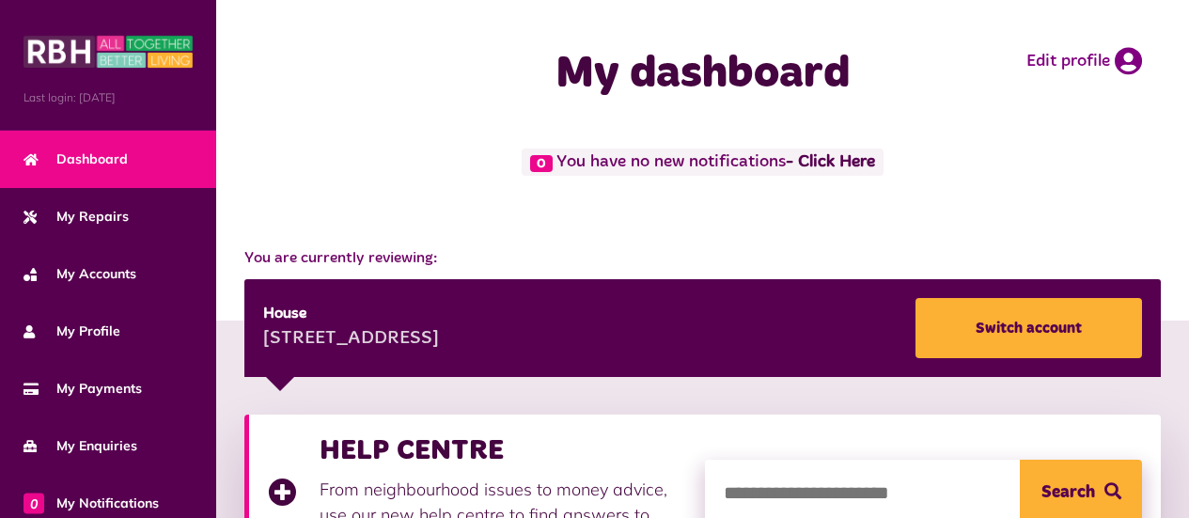
scroll to position [1029, 0]
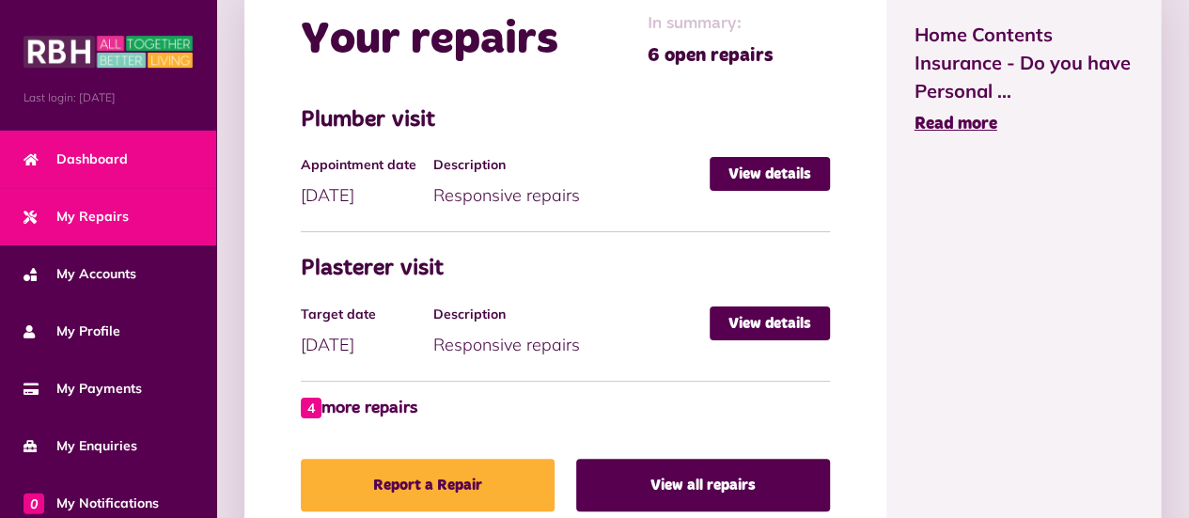
click at [87, 224] on span "My Repairs" at bounding box center [76, 217] width 105 height 20
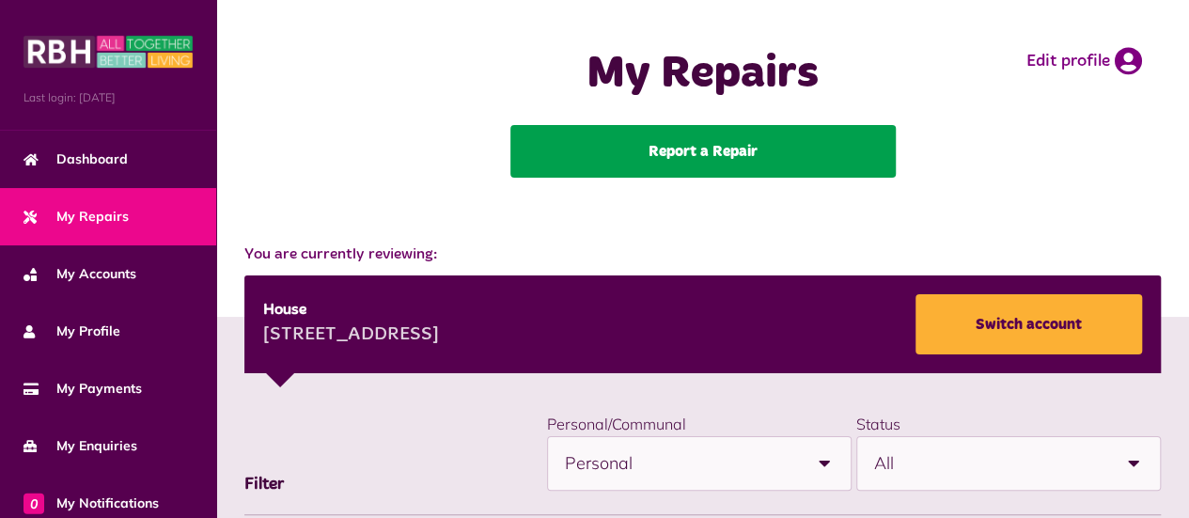
click at [551, 145] on link "Report a Repair" at bounding box center [704, 151] width 386 height 53
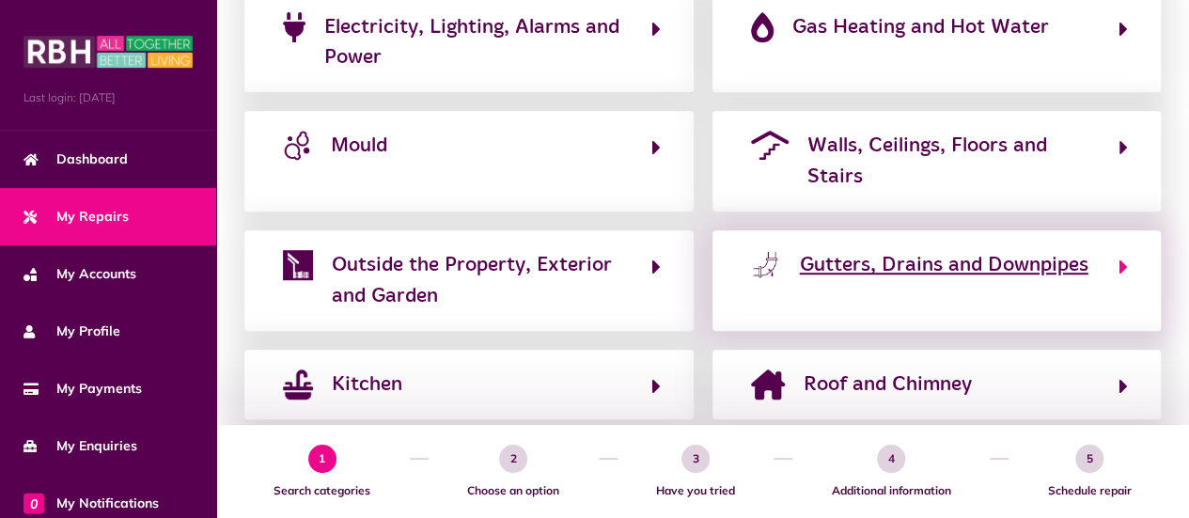
click at [814, 291] on button "Gutters, Drains and Downpipes" at bounding box center [938, 280] width 384 height 63
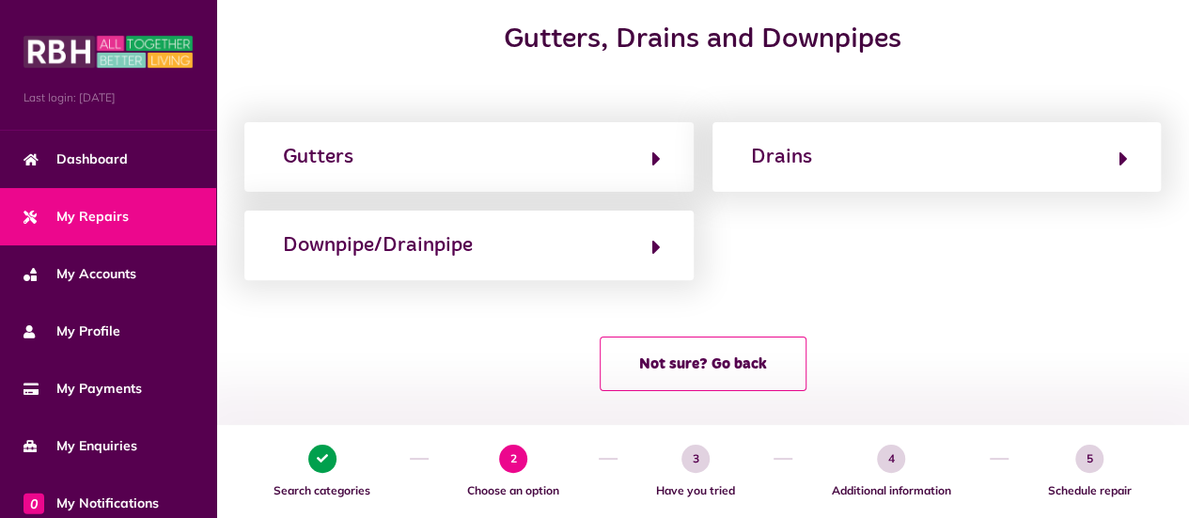
scroll to position [244, 0]
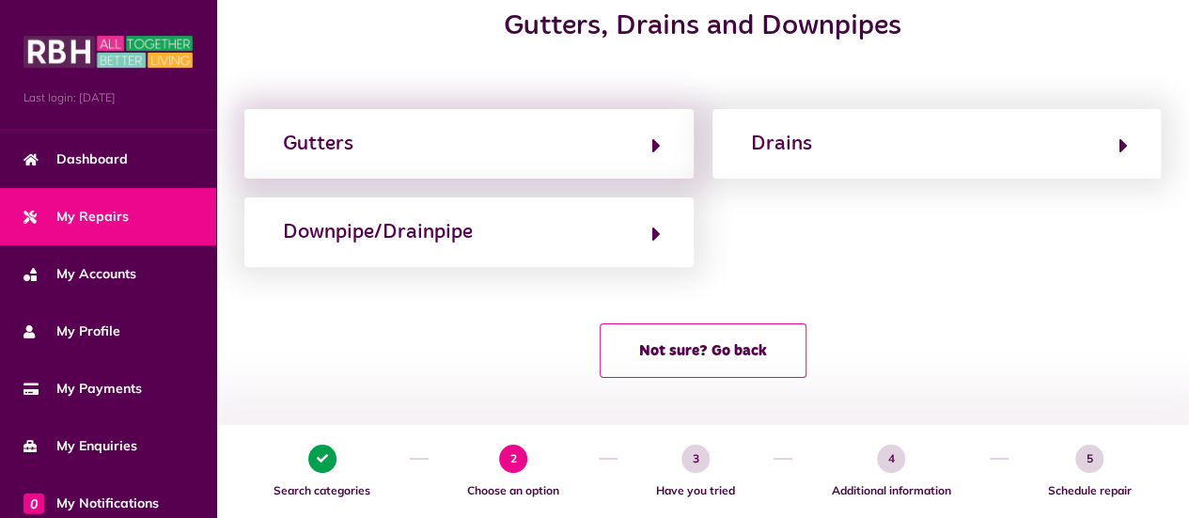
click at [506, 169] on div "Gutters" at bounding box center [468, 144] width 449 height 70
click at [416, 150] on button "Gutters" at bounding box center [469, 144] width 384 height 32
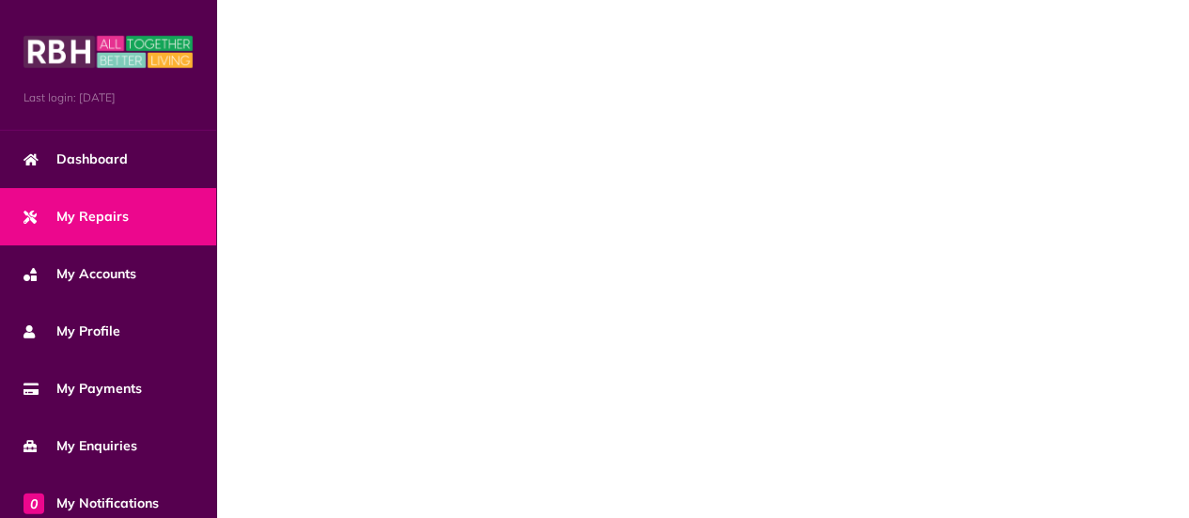
scroll to position [0, 0]
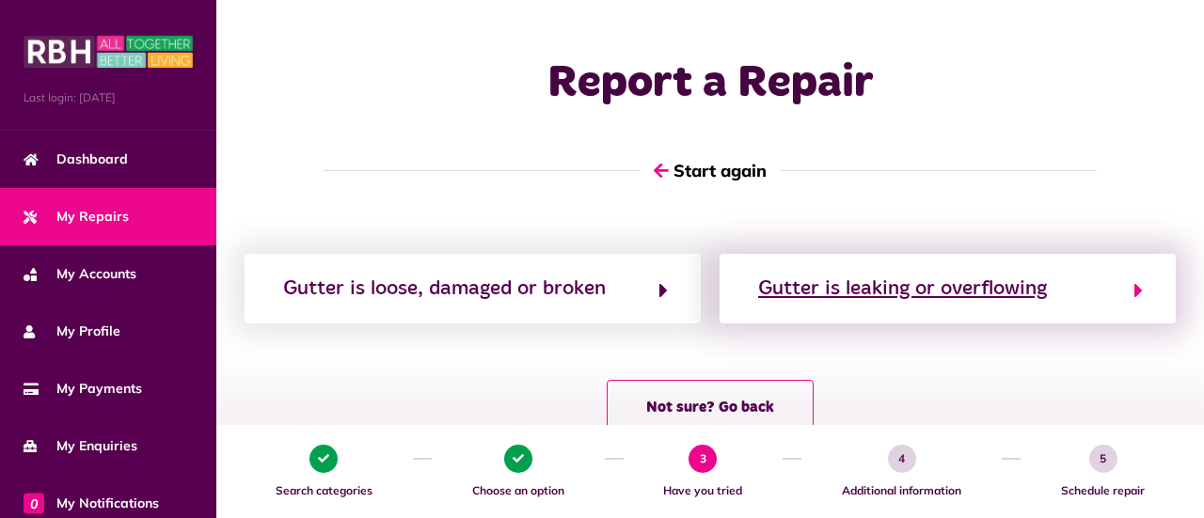
click at [831, 274] on div "Gutter is leaking or overflowing" at bounding box center [902, 289] width 289 height 30
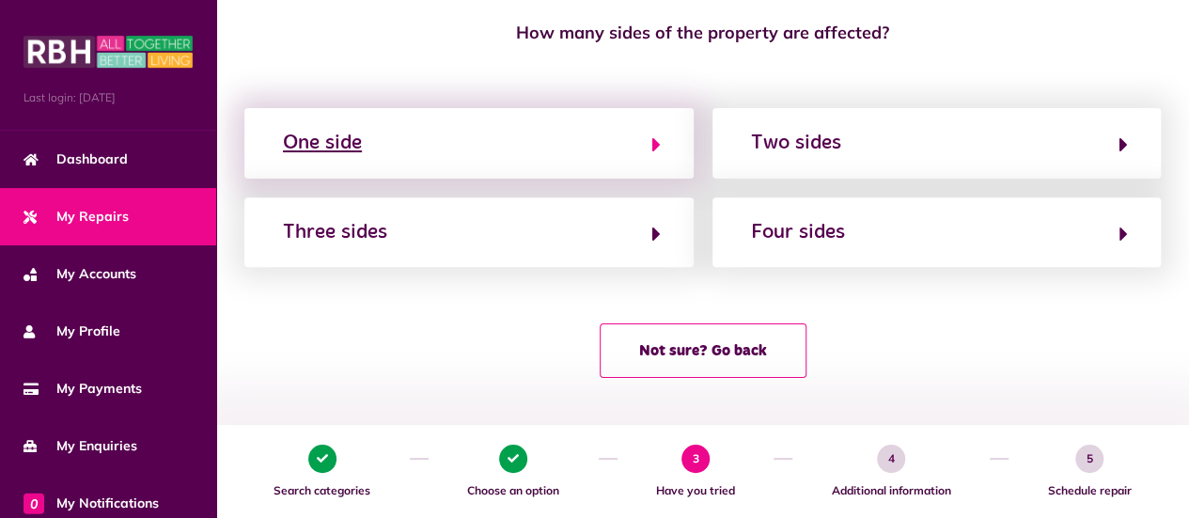
click at [354, 152] on div "One side" at bounding box center [322, 143] width 79 height 30
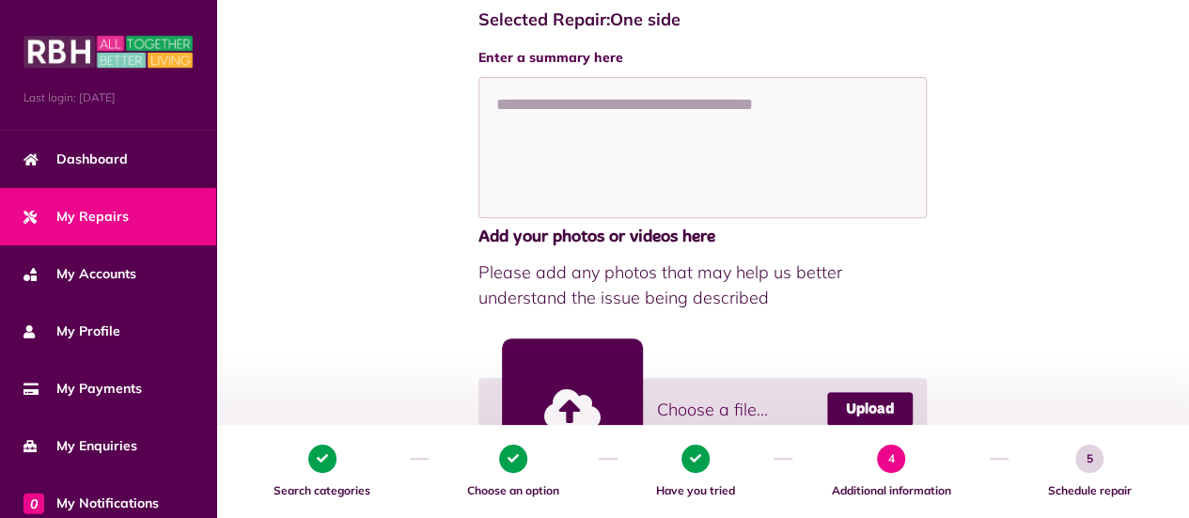
scroll to position [361, 0]
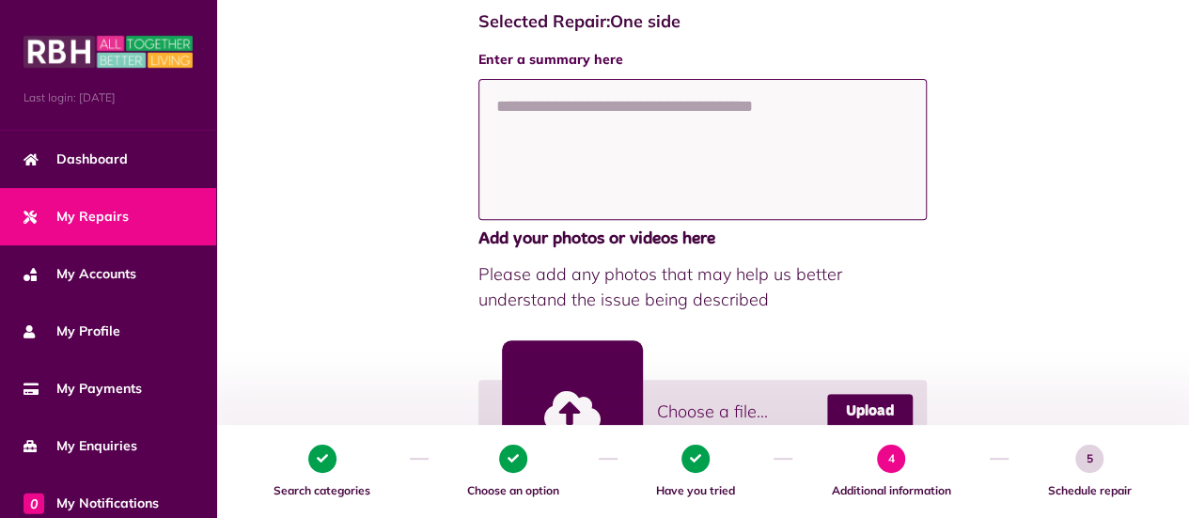
paste textarea "**********"
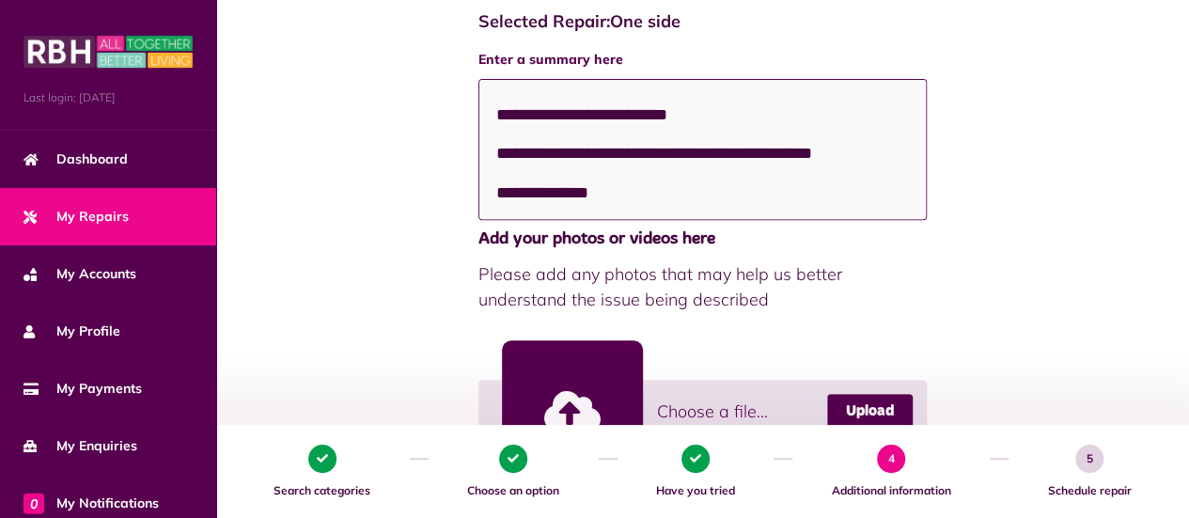
scroll to position [287, 0]
click at [512, 209] on textarea "**********" at bounding box center [703, 149] width 449 height 141
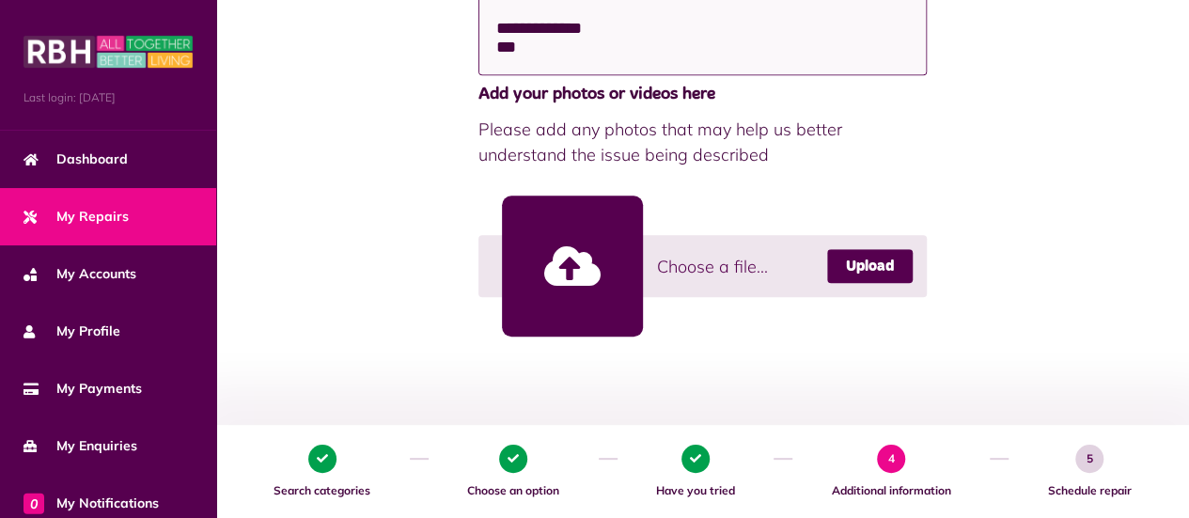
scroll to position [508, 0]
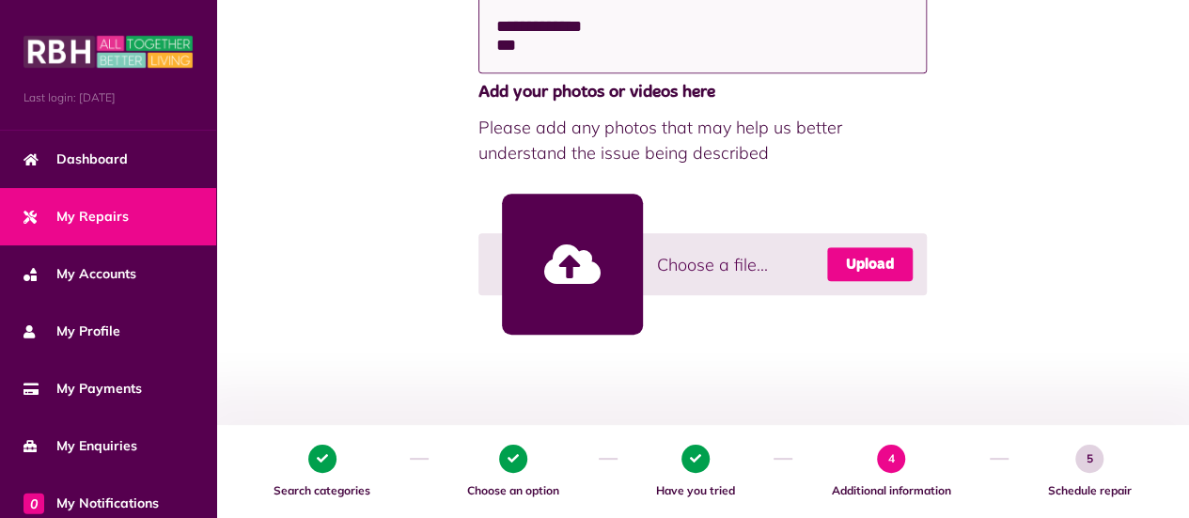
type textarea "**********"
click at [870, 270] on link "Upload" at bounding box center [870, 264] width 86 height 34
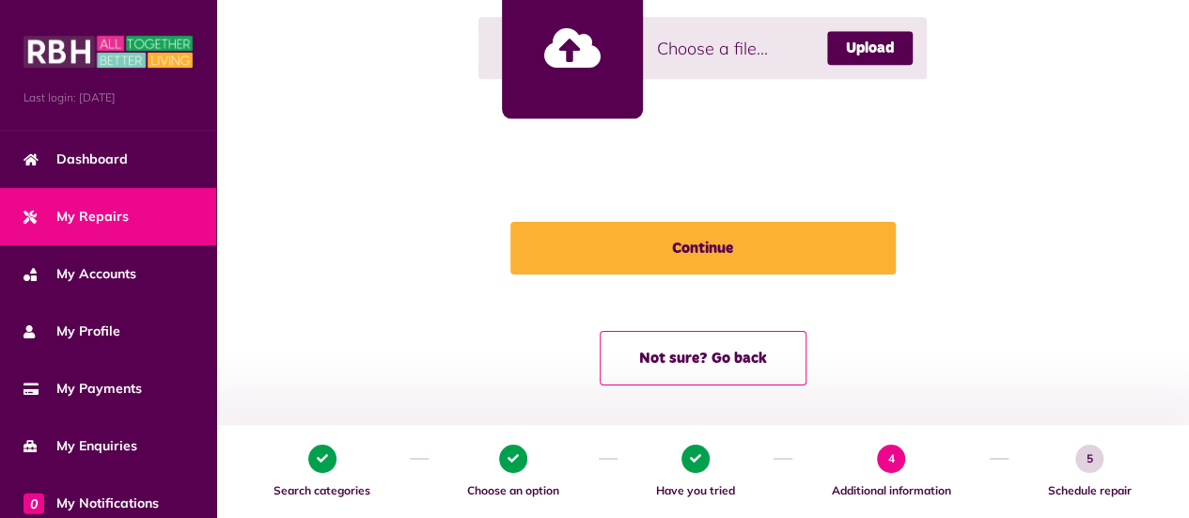
scroll to position [1021, 0]
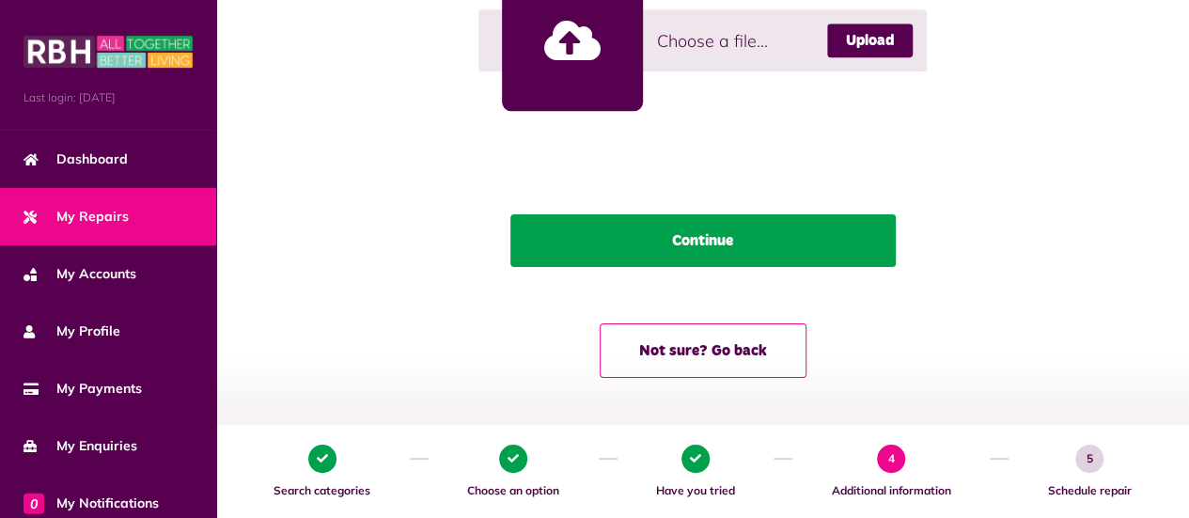
click at [859, 241] on button "Continue" at bounding box center [704, 240] width 386 height 53
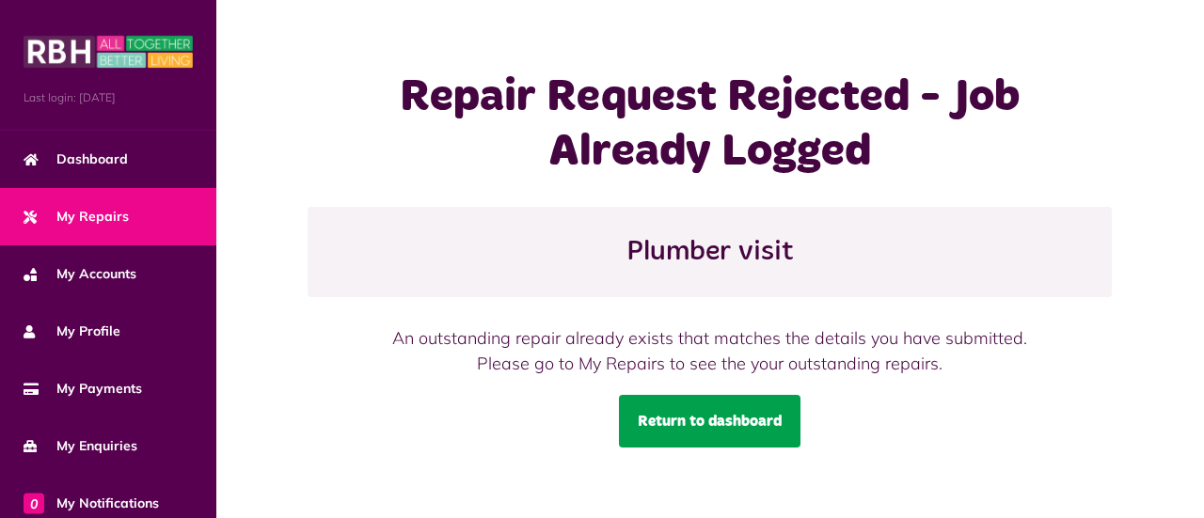
click at [751, 423] on link "Return to dashboard" at bounding box center [709, 421] width 181 height 53
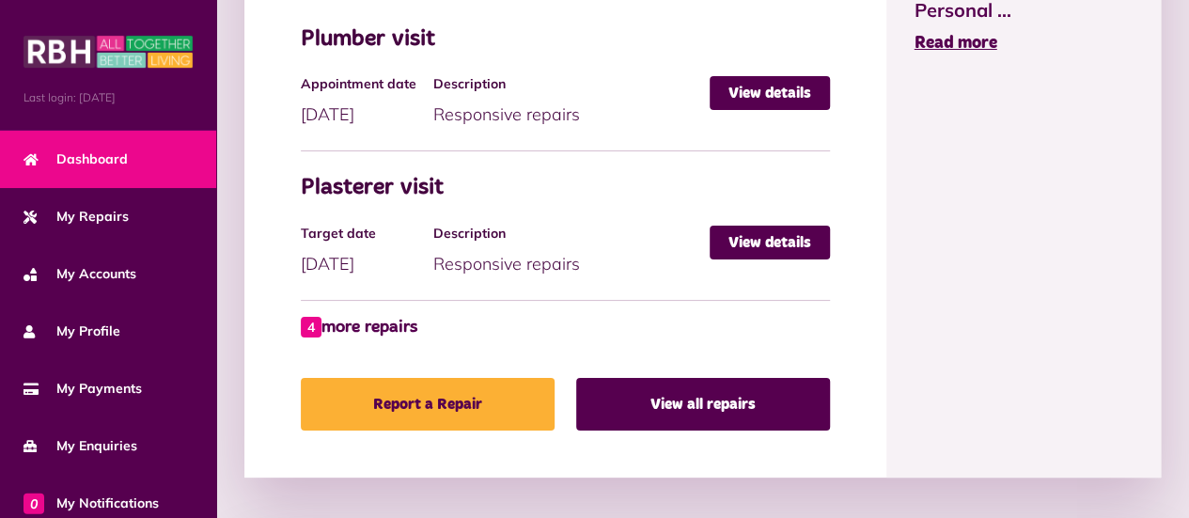
scroll to position [1109, 0]
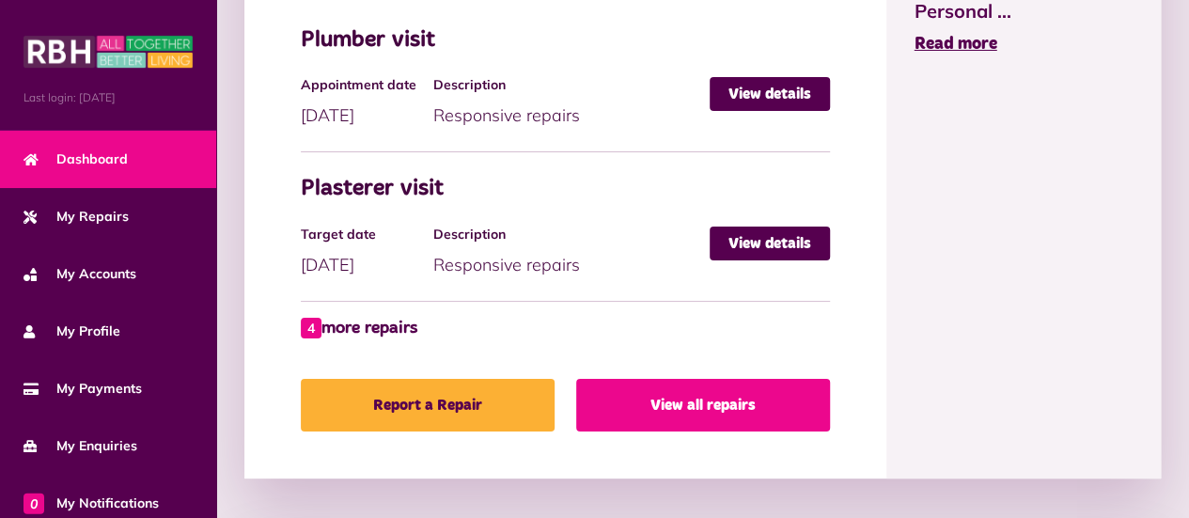
click at [775, 385] on link "View all repairs" at bounding box center [703, 405] width 254 height 53
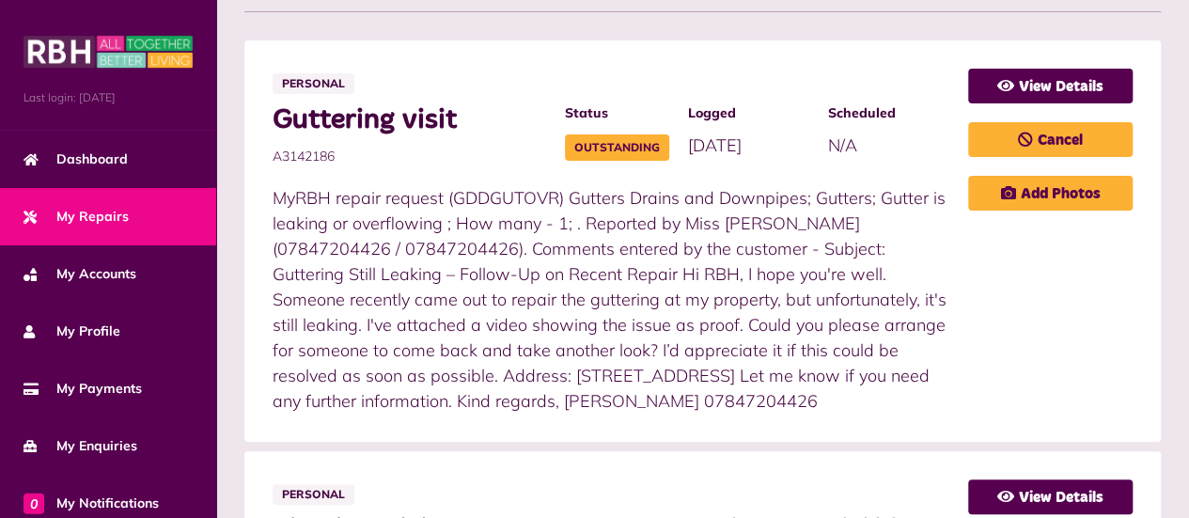
scroll to position [498, 0]
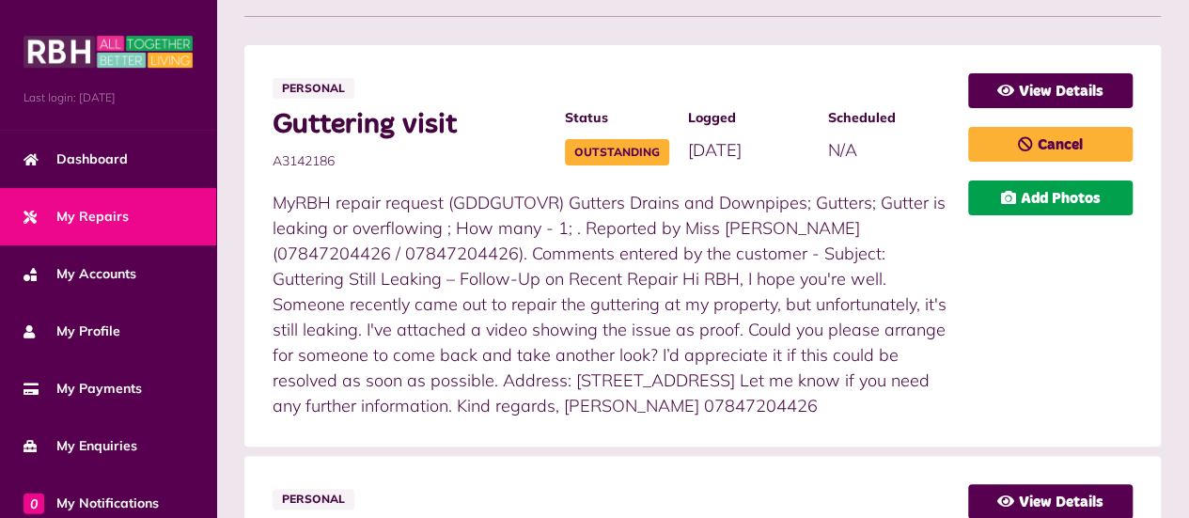
click at [1095, 197] on link "Add Photos" at bounding box center [1051, 198] width 165 height 35
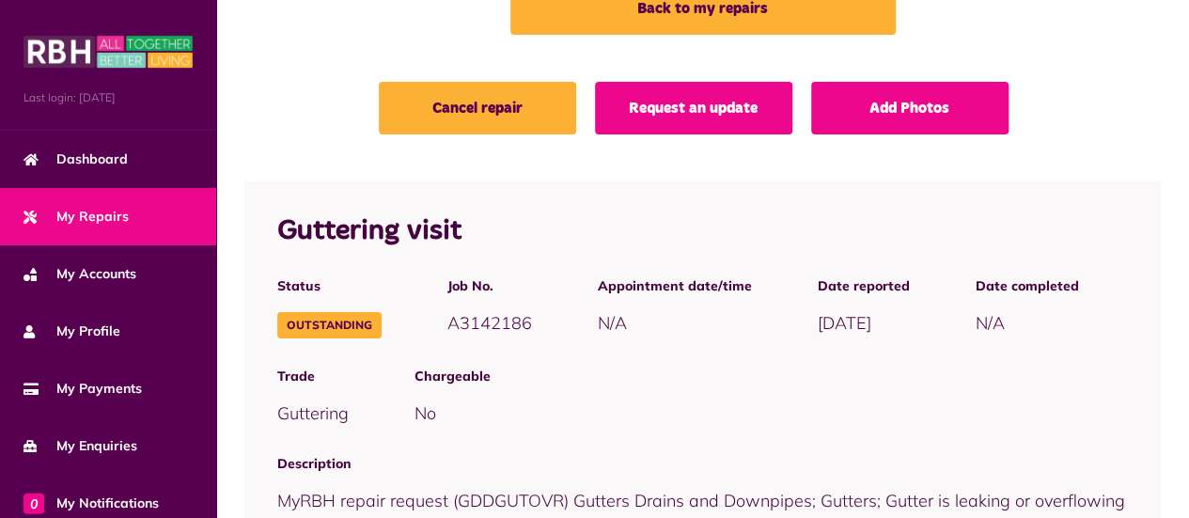
scroll to position [138, 0]
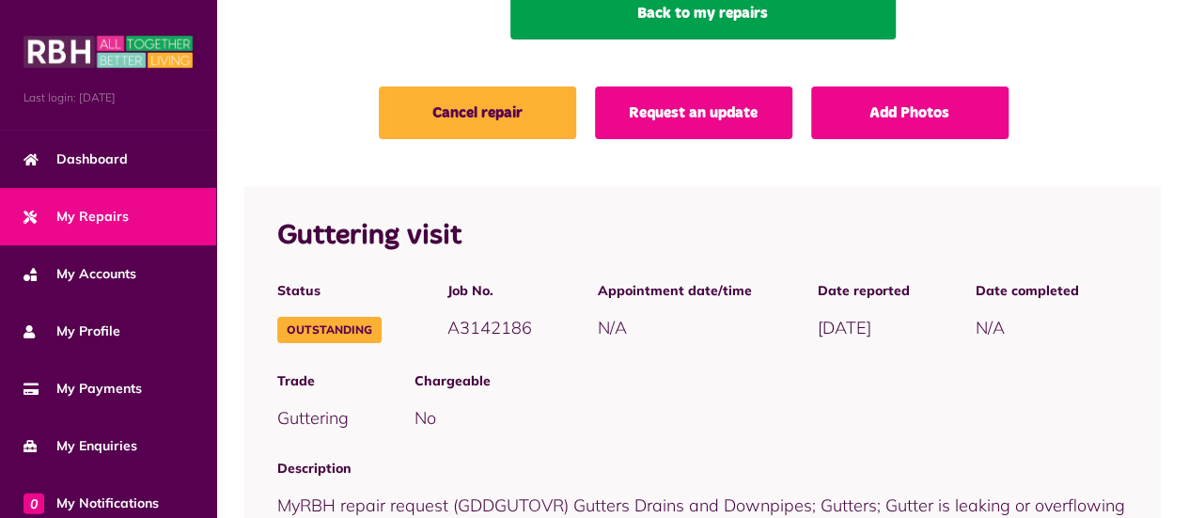
click at [801, 15] on link "Back to my repairs" at bounding box center [704, 13] width 386 height 53
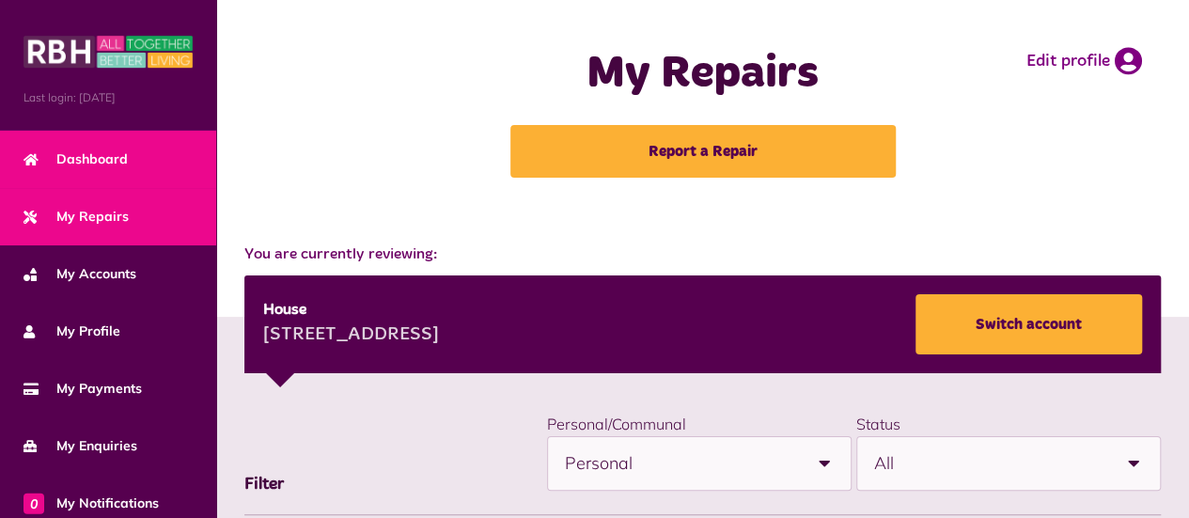
click at [95, 154] on span "Dashboard" at bounding box center [76, 160] width 104 height 20
